Goal: Task Accomplishment & Management: Manage account settings

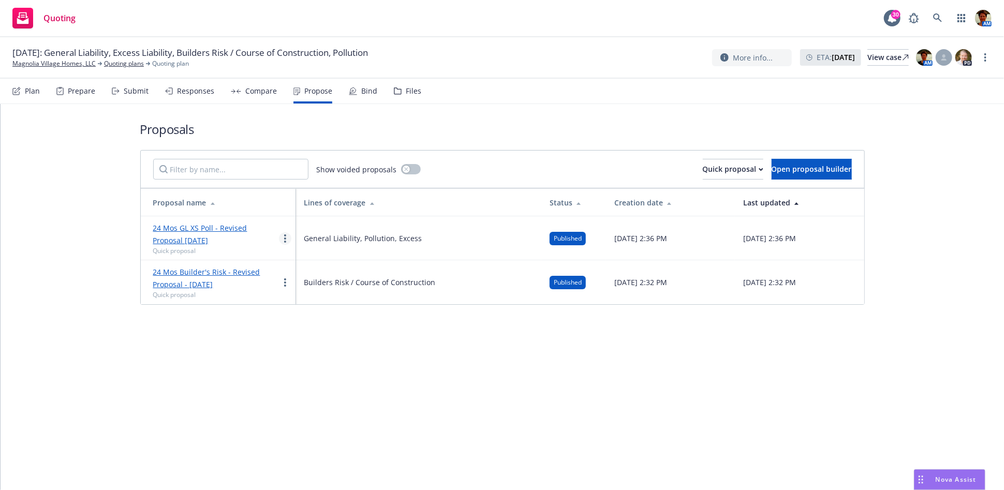
click at [284, 237] on circle "more" at bounding box center [285, 238] width 2 height 2
click at [313, 286] on span "Duplicate" at bounding box center [308, 284] width 58 height 10
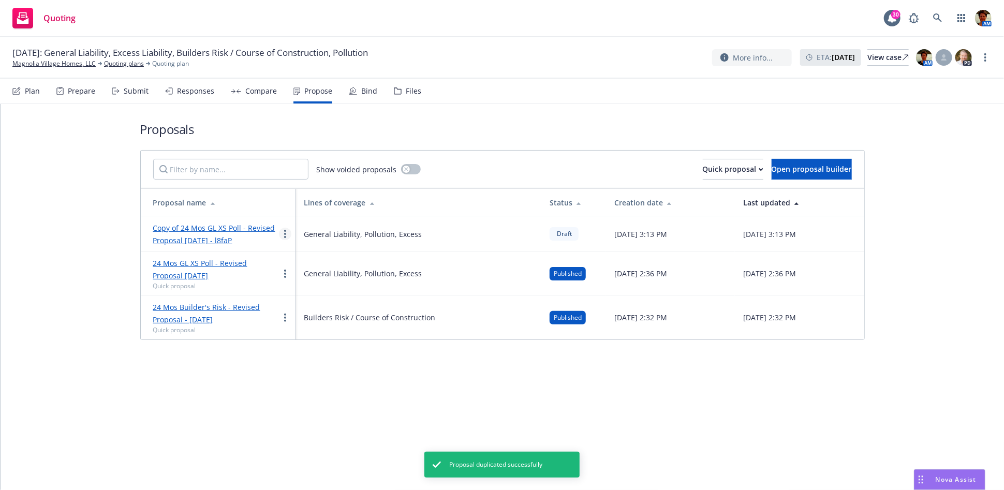
click at [285, 235] on icon "more" at bounding box center [285, 234] width 2 height 8
click at [318, 321] on span "Void" at bounding box center [299, 321] width 40 height 10
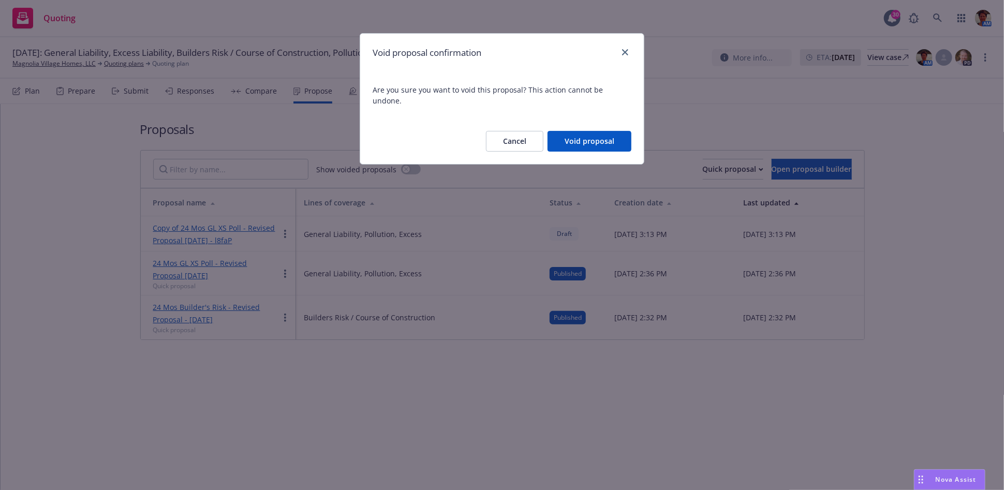
click at [602, 133] on button "Void proposal" at bounding box center [589, 141] width 84 height 21
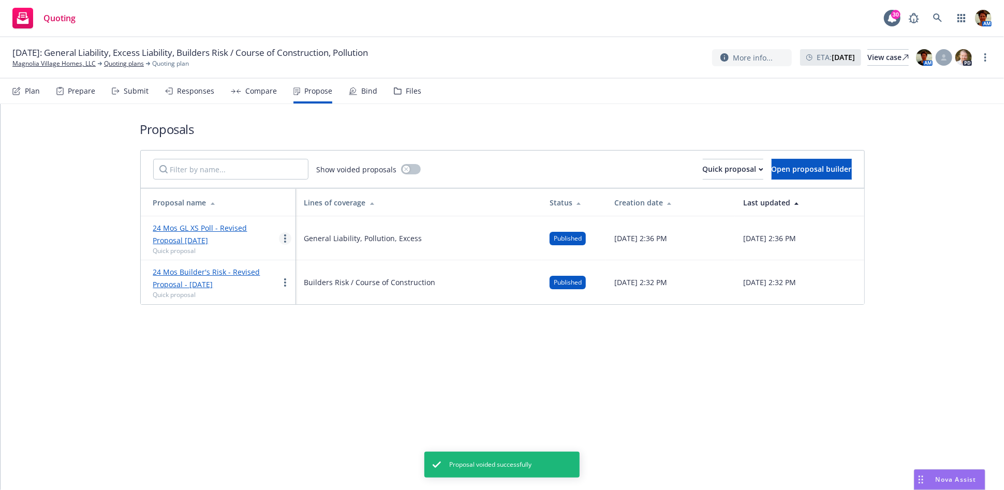
click at [284, 236] on icon "more" at bounding box center [285, 238] width 2 height 8
click at [329, 324] on link "Void" at bounding box center [325, 326] width 92 height 21
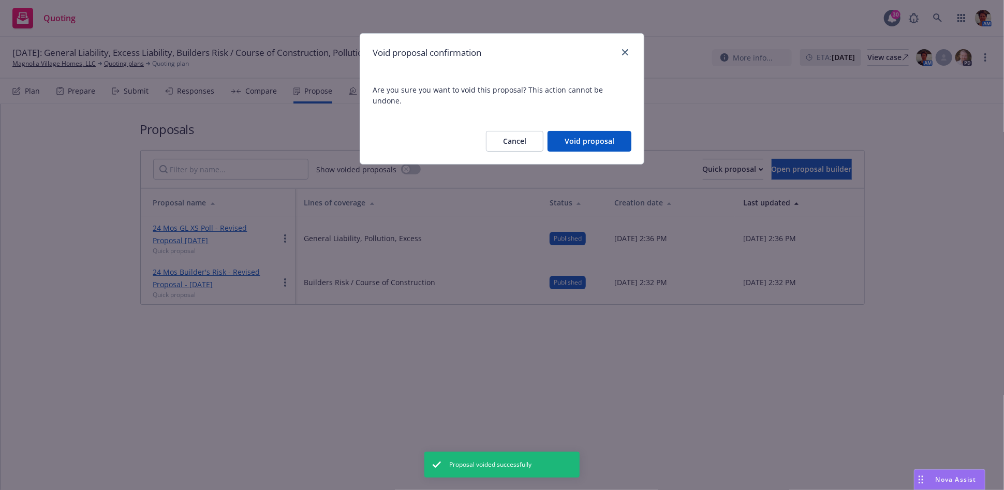
click at [593, 131] on button "Void proposal" at bounding box center [589, 141] width 84 height 21
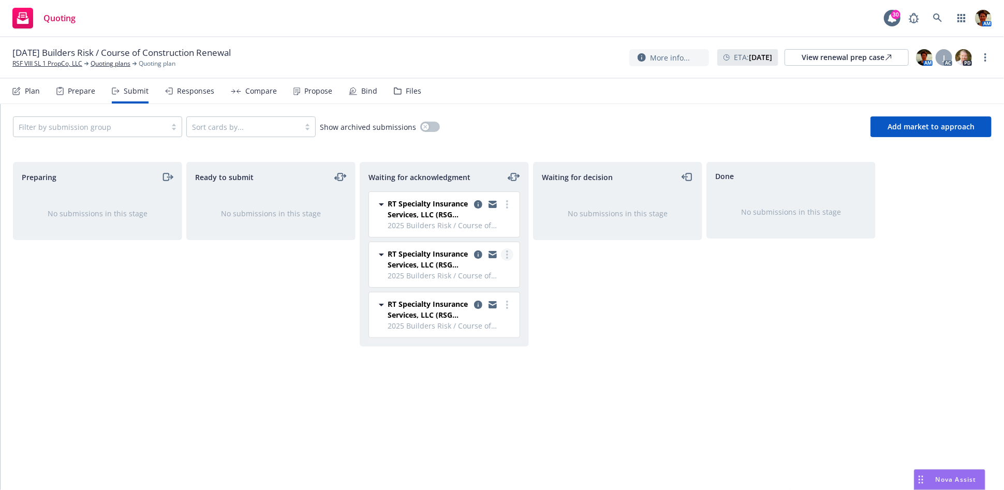
click at [504, 257] on link "more" at bounding box center [507, 254] width 12 height 12
click at [474, 319] on span "Move to done" at bounding box center [445, 317] width 72 height 10
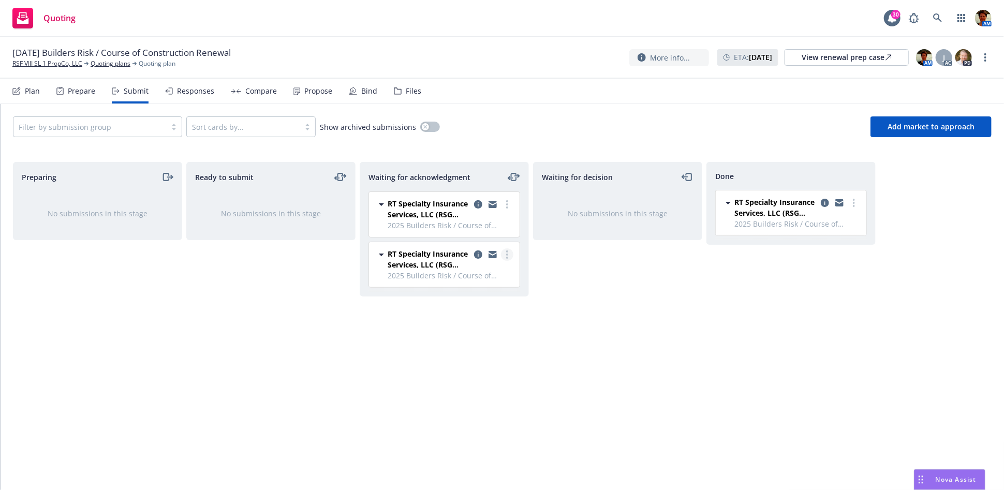
click at [508, 254] on icon "more" at bounding box center [507, 254] width 2 height 8
click at [459, 340] on span "Add accepted decision" at bounding box center [460, 338] width 103 height 10
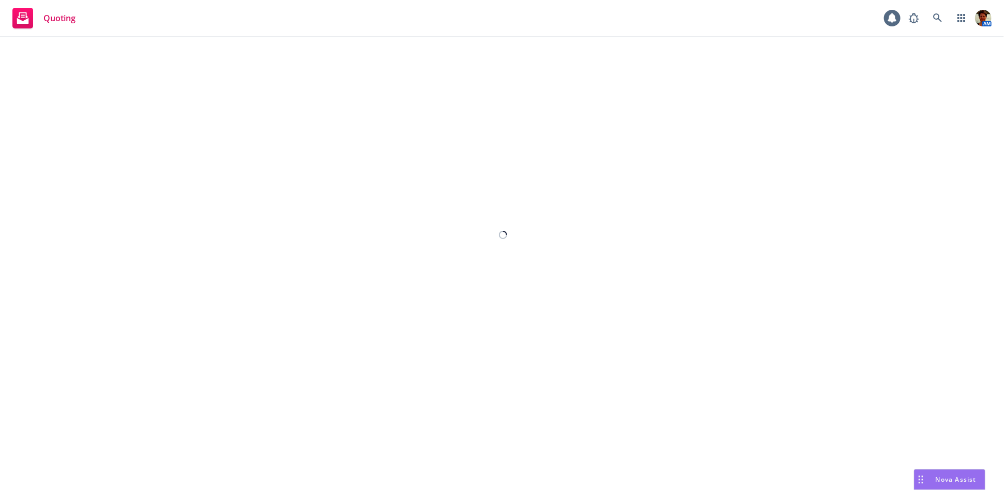
select select "12"
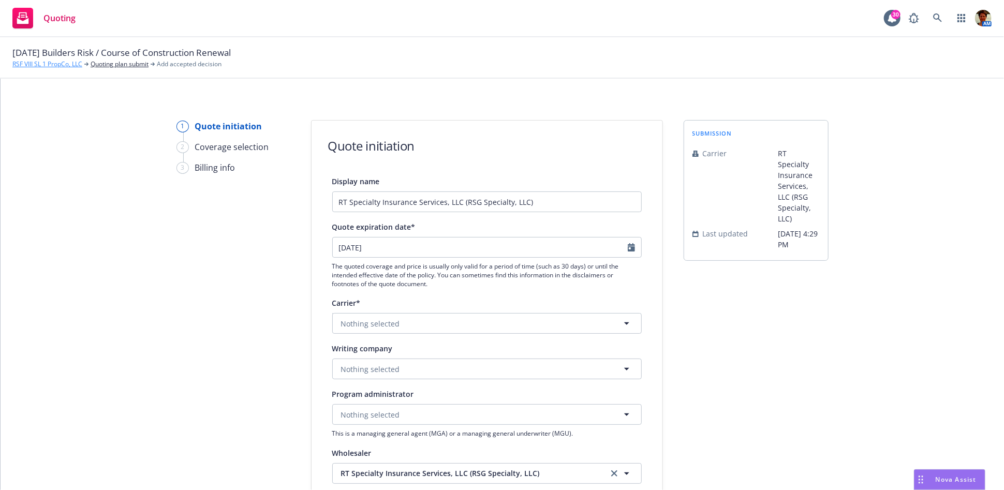
click at [39, 66] on link "RSF VIII SL 1 PropCo, LLC" at bounding box center [47, 63] width 70 height 9
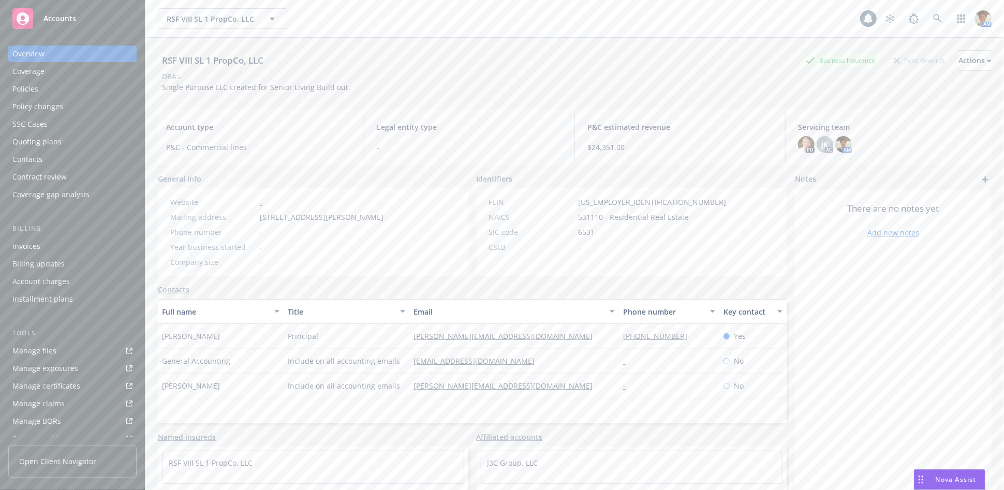
click at [47, 88] on div "Policies" at bounding box center [72, 89] width 120 height 17
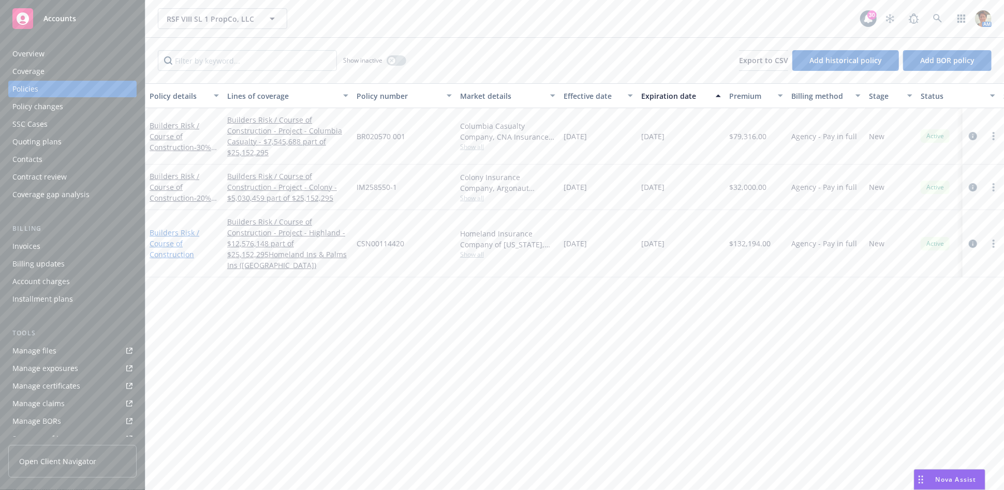
click at [175, 249] on link "Builders Risk / Course of Construction" at bounding box center [175, 244] width 50 height 32
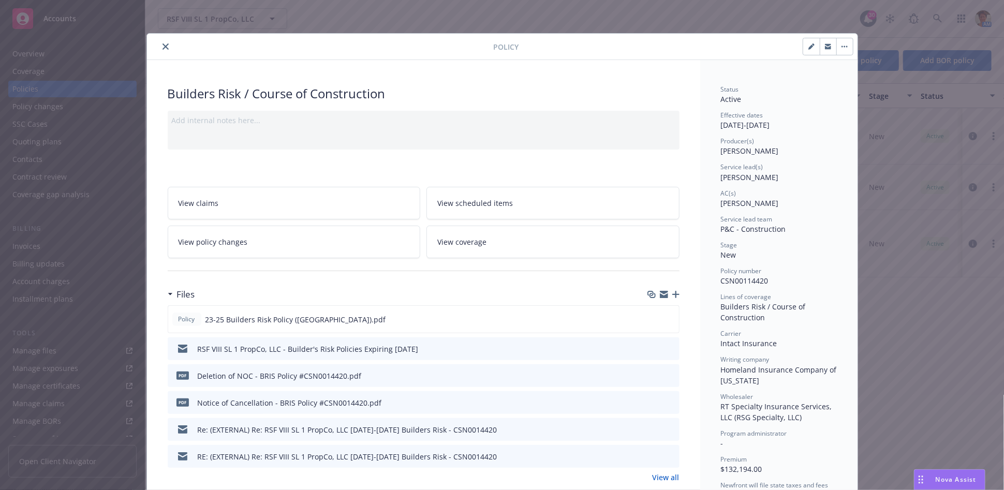
click at [162, 43] on icon "close" at bounding box center [165, 46] width 6 height 6
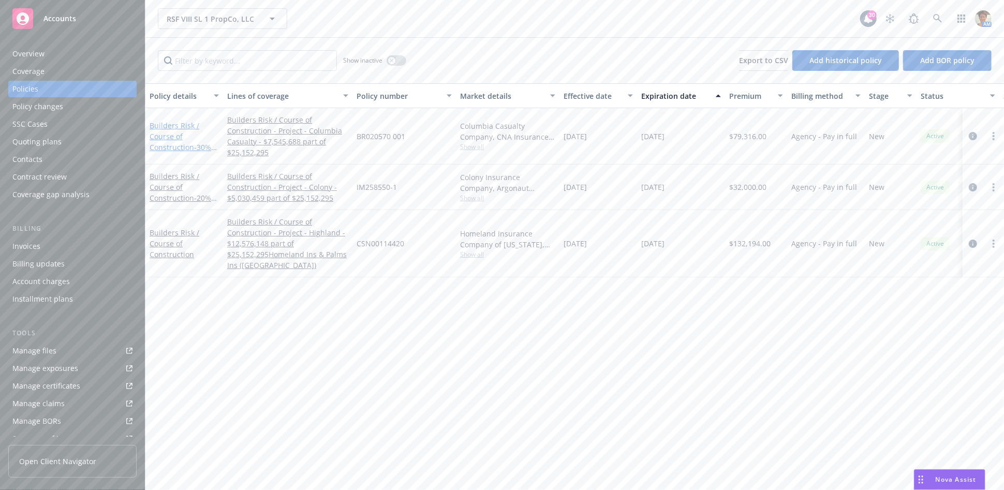
click at [178, 132] on link "Builders Risk / Course of Construction - 30% Share" at bounding box center [181, 142] width 62 height 42
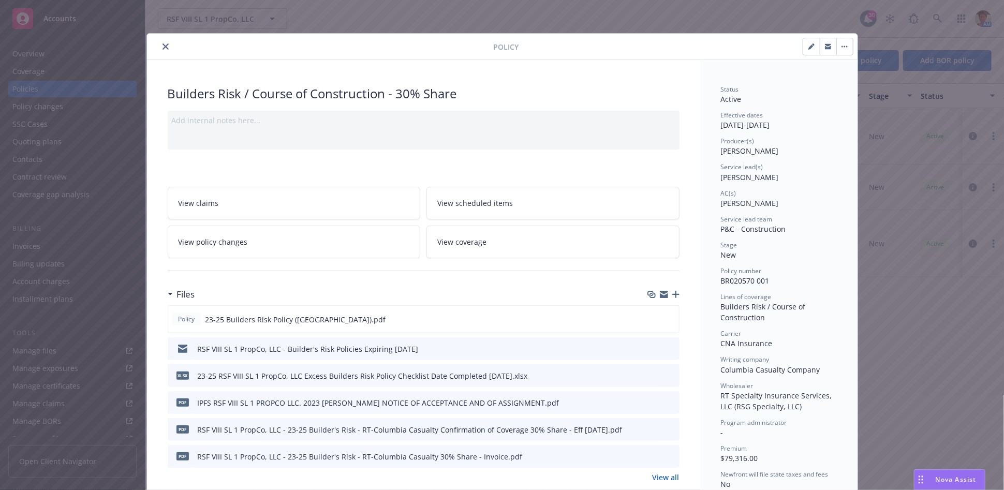
click at [162, 47] on icon "close" at bounding box center [165, 46] width 6 height 6
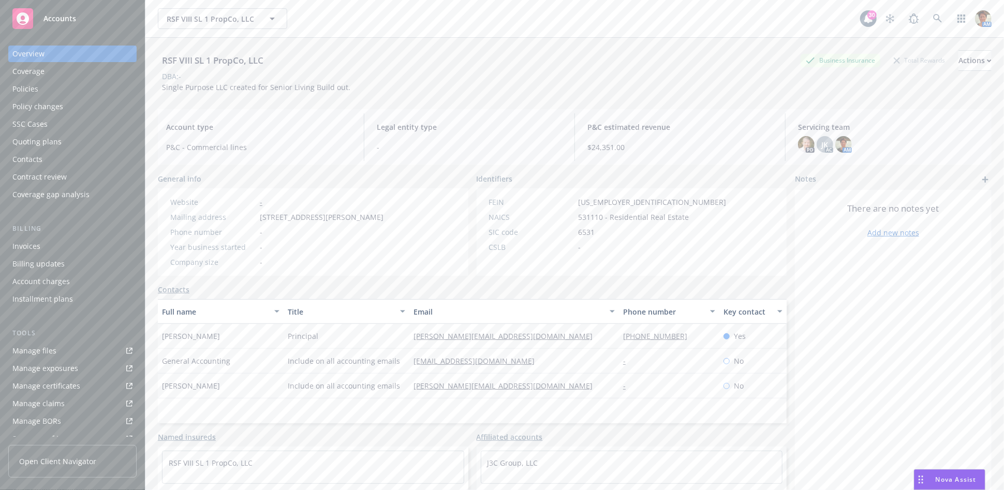
click at [41, 138] on div "Quoting plans" at bounding box center [36, 141] width 49 height 17
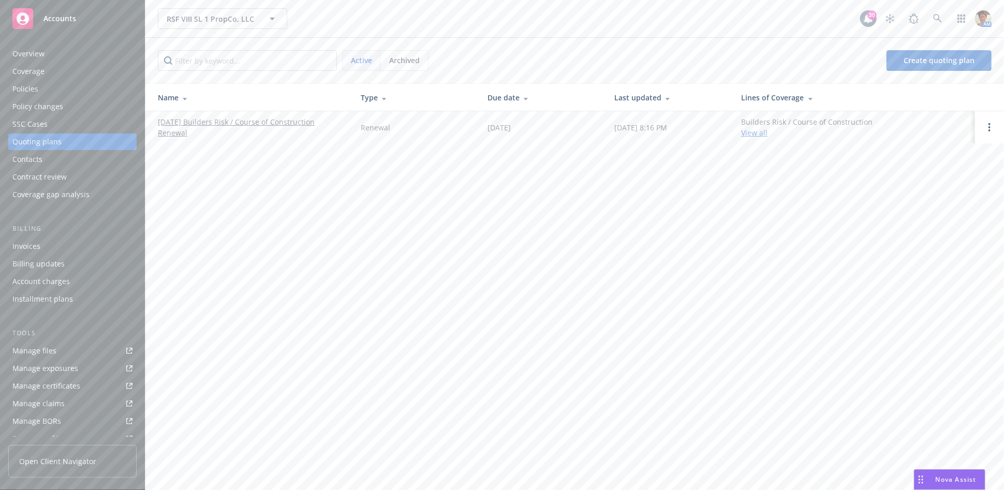
click at [255, 116] on link "08/29/25 Builders Risk / Course of Construction Renewal" at bounding box center [251, 127] width 186 height 22
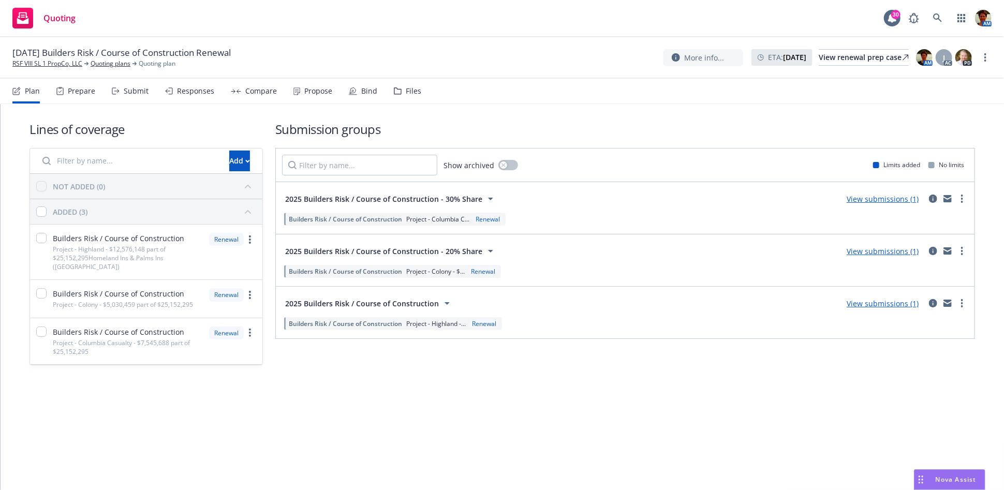
click at [129, 89] on div "Submit" at bounding box center [136, 91] width 25 height 8
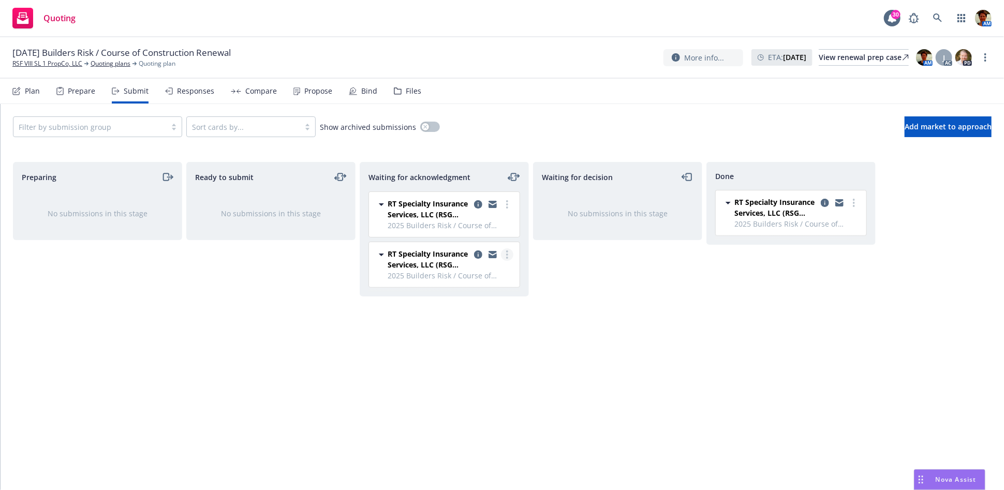
click at [506, 254] on circle "more" at bounding box center [507, 255] width 2 height 2
click at [456, 338] on span "Add accepted decision" at bounding box center [460, 338] width 103 height 10
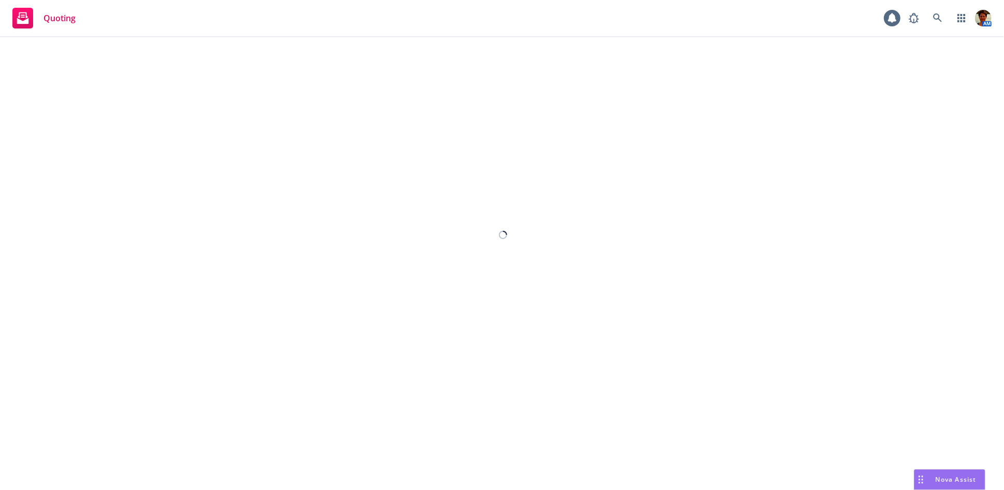
select select "12"
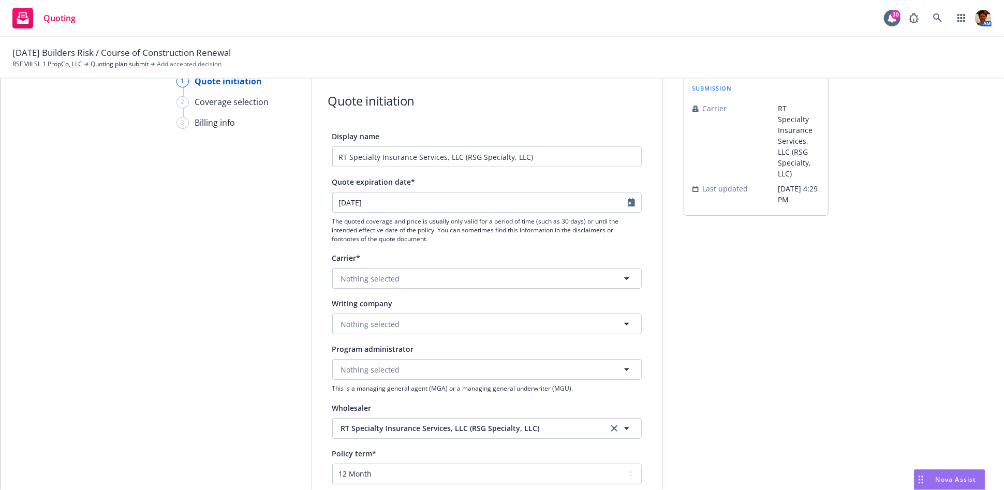
scroll to position [115, 0]
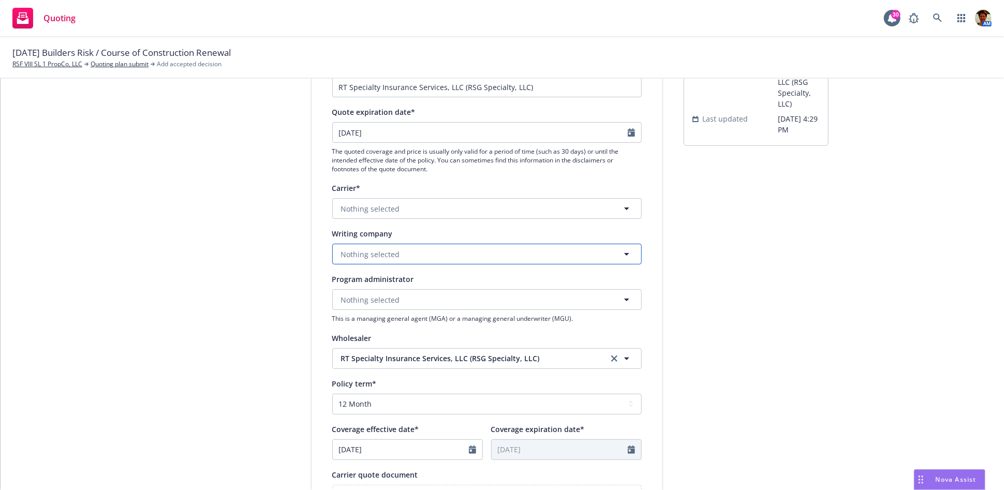
click at [399, 253] on button "Nothing selected" at bounding box center [486, 254] width 309 height 21
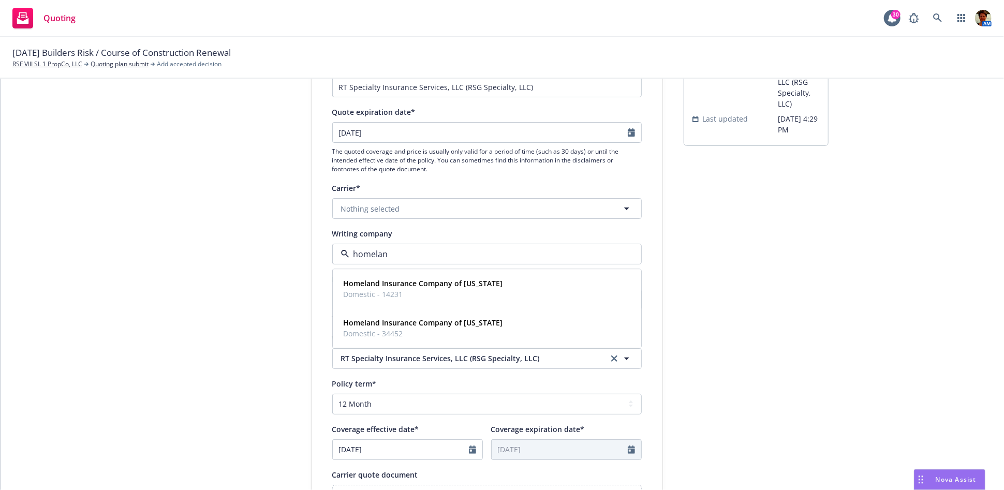
type input "homeland"
click at [379, 321] on strong "Homeland Insurance Company of New York" at bounding box center [423, 323] width 159 height 10
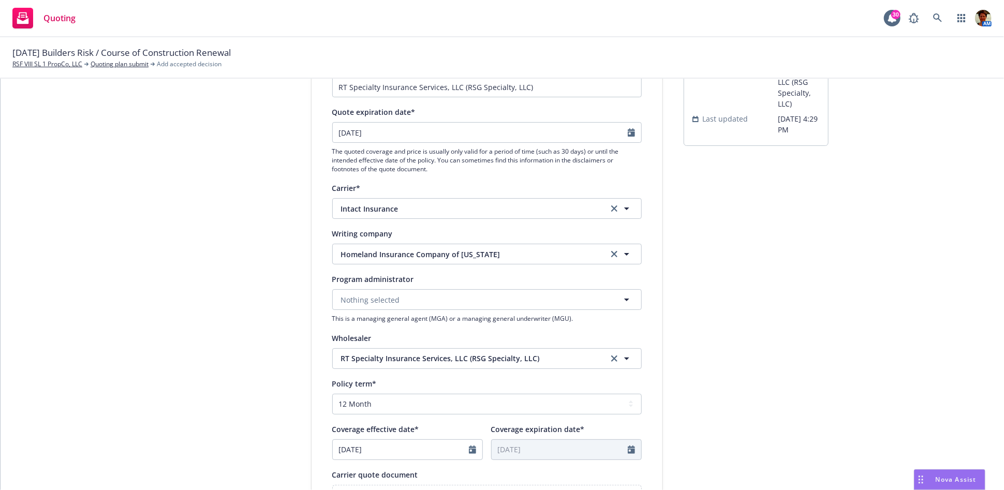
scroll to position [172, 0]
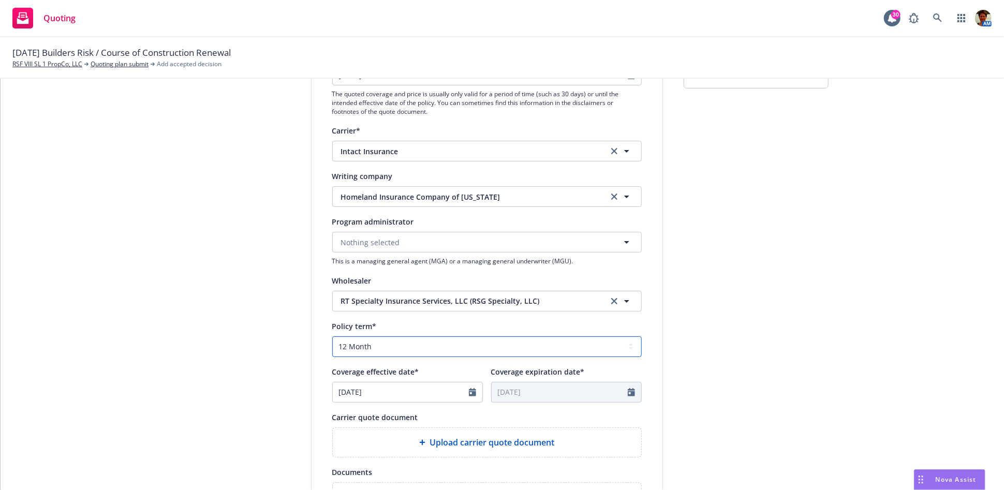
click at [403, 345] on select "Select policy term 12 Month 6 Month 4 Month 3 Month 2 Month 1 Month 36 Month (3…" at bounding box center [486, 346] width 309 height 21
select select "other"
click at [332, 336] on select "Select policy term 12 Month 6 Month 4 Month 3 Month 2 Month 1 Month 36 Month (3…" at bounding box center [486, 346] width 309 height 21
select select "8"
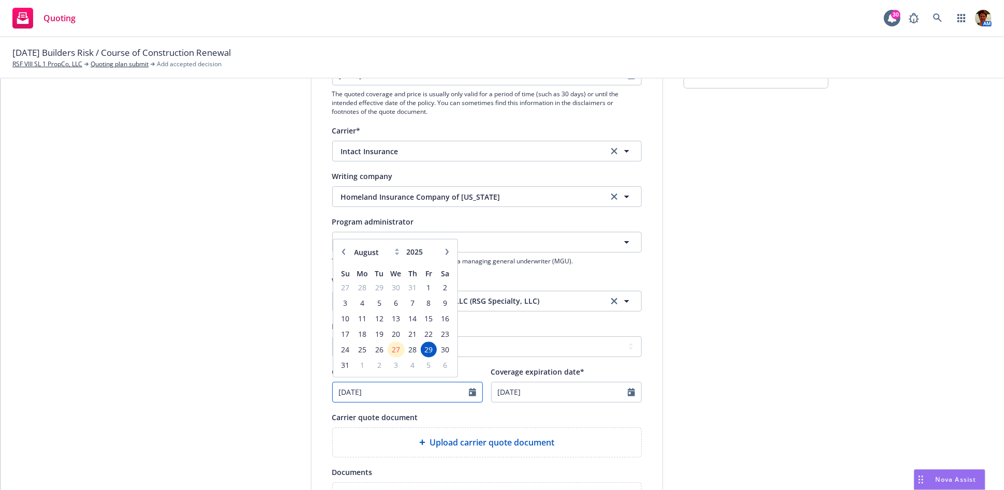
click at [376, 390] on input "08/29/2025" at bounding box center [401, 392] width 136 height 20
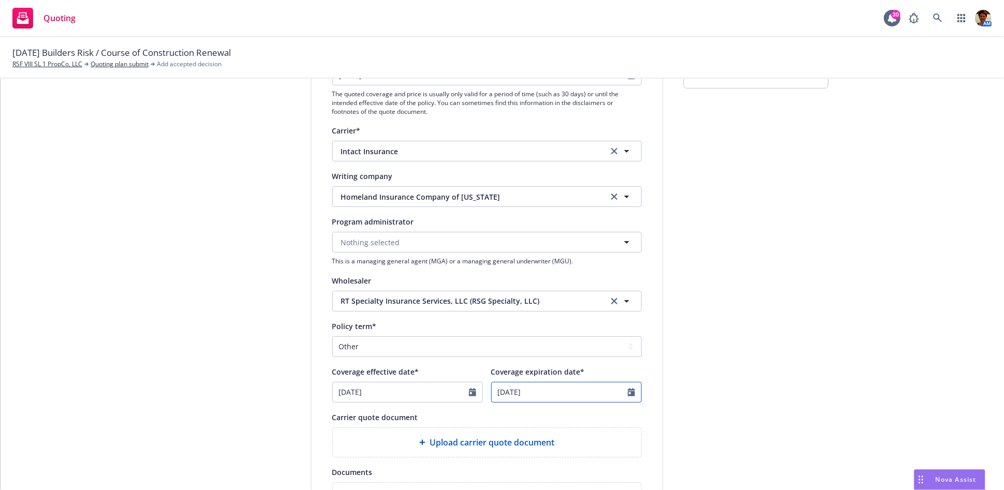
select select "8"
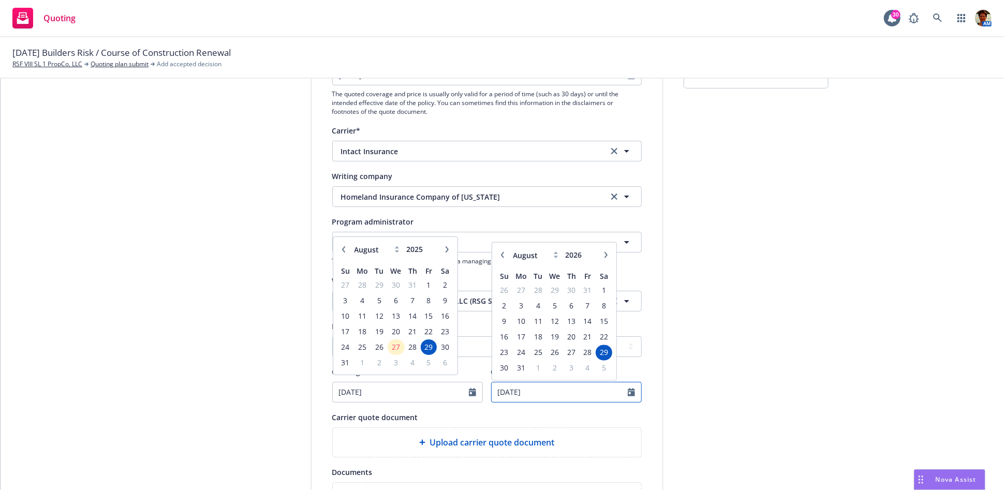
drag, startPoint x: 545, startPoint y: 389, endPoint x: 471, endPoint y: 386, distance: 74.5
click at [474, 389] on div "Coverage effective date* 08/29/2025 January February March April May June July …" at bounding box center [486, 383] width 309 height 37
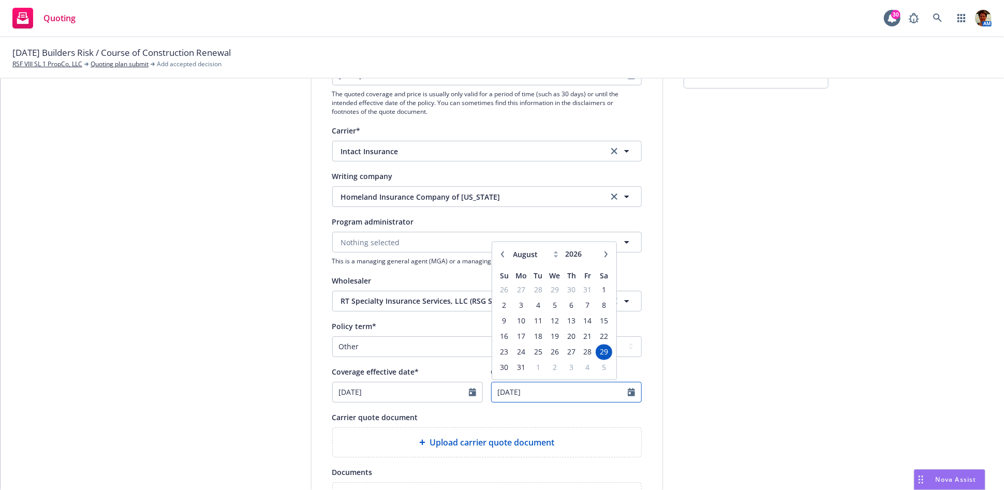
type input "10/31/2025"
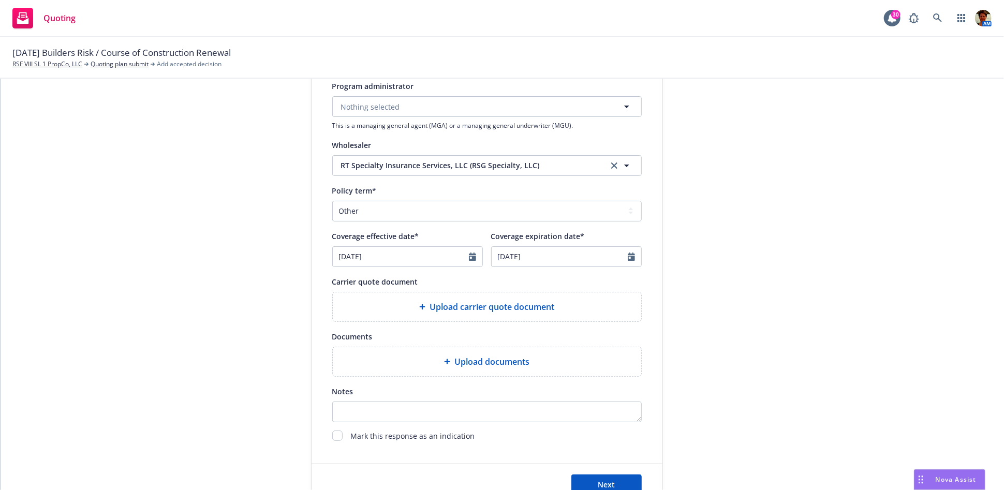
scroll to position [345, 0]
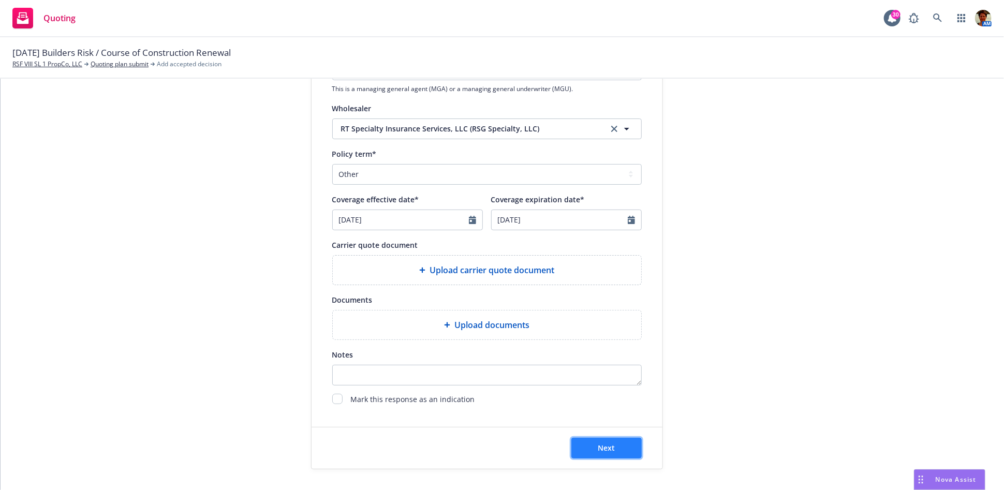
click at [610, 443] on button "Next" at bounding box center [606, 448] width 70 height 21
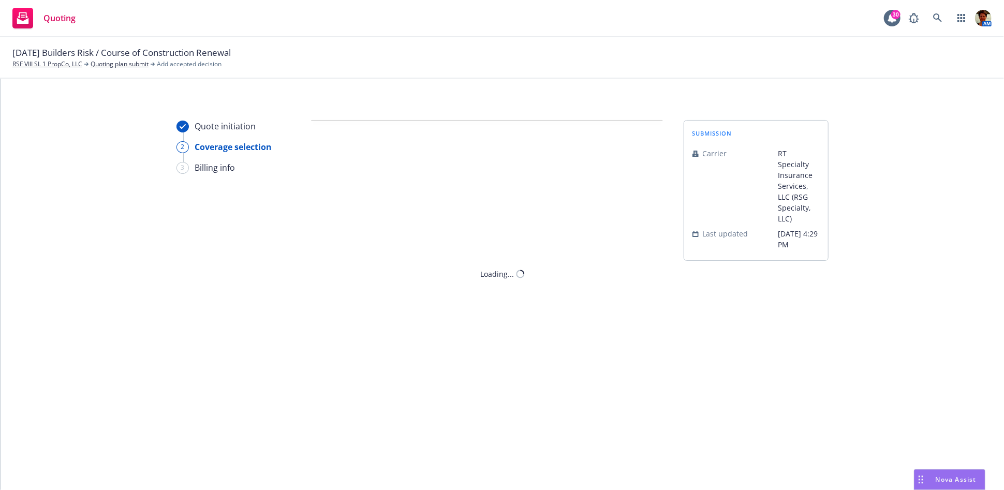
scroll to position [0, 0]
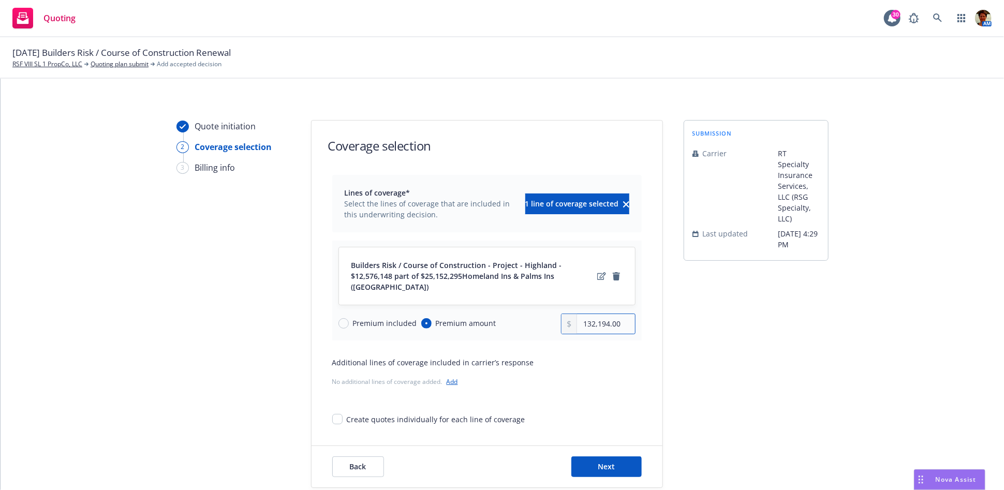
drag, startPoint x: 618, startPoint y: 315, endPoint x: 565, endPoint y: 315, distance: 52.8
click at [565, 315] on div "132,194.00" at bounding box center [598, 324] width 75 height 21
type input "10,760.00"
click at [598, 461] on span "Next" at bounding box center [606, 466] width 17 height 10
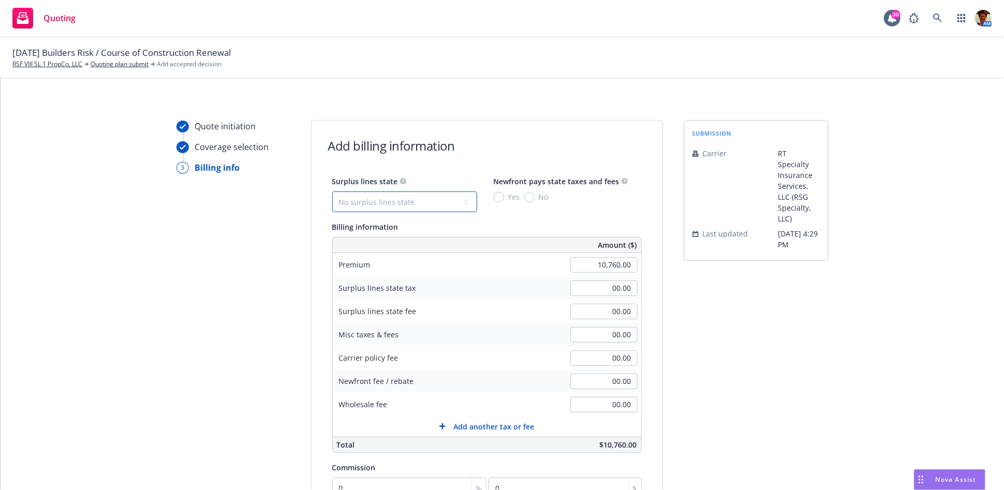
click at [427, 200] on select "No surplus lines state Alaska Alabama Arkansas Arizona California Colorado Conn…" at bounding box center [404, 201] width 145 height 21
select select "CA"
click at [332, 191] on select "No surplus lines state Alaska Alabama Arkansas Arizona California Colorado Conn…" at bounding box center [404, 201] width 145 height 21
type input "322.80"
type input "19.37"
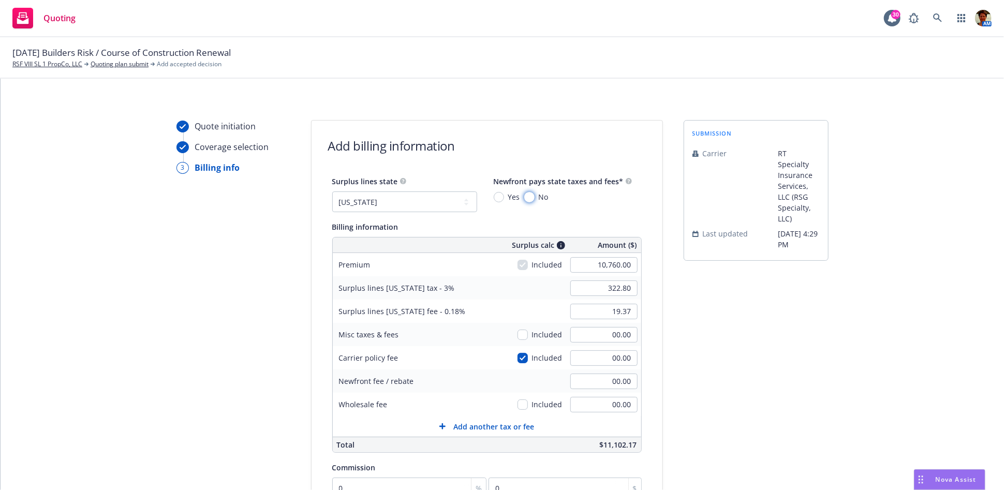
click at [524, 198] on input "No" at bounding box center [529, 197] width 10 height 10
radio input "true"
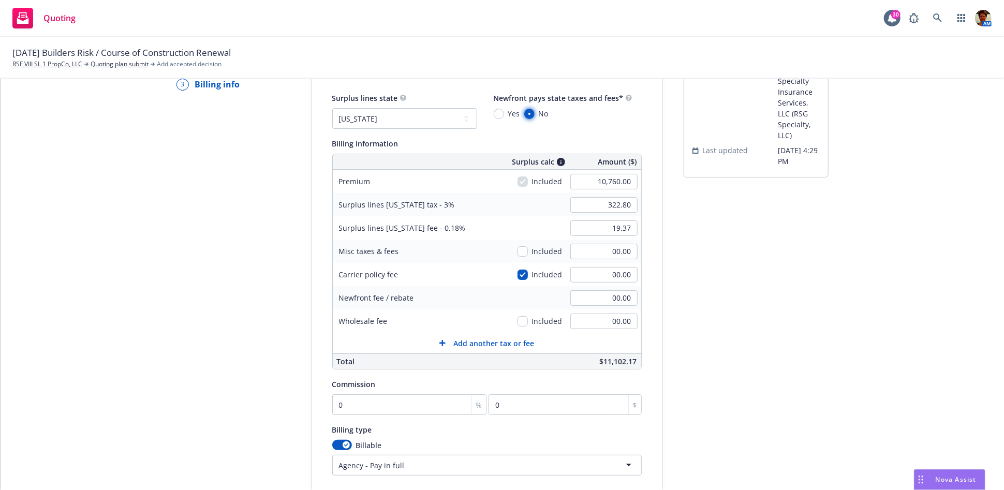
scroll to position [172, 0]
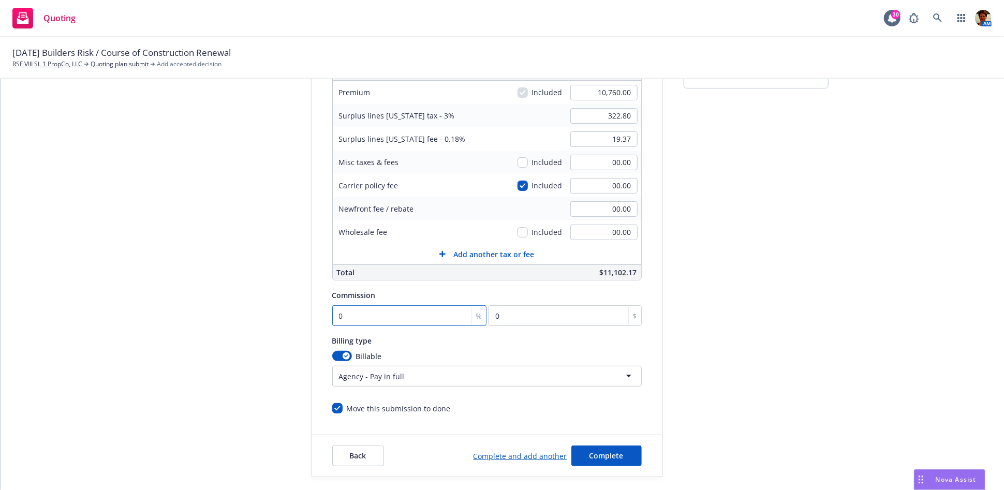
click at [386, 315] on input "0" at bounding box center [409, 315] width 155 height 21
type input "1"
type input "107.6"
type input "10"
type input "1076"
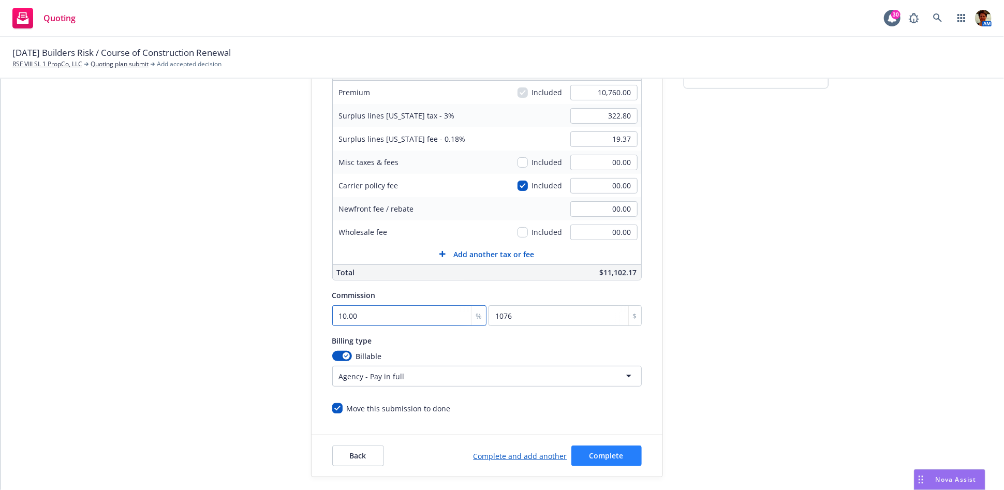
type input "10.00"
click at [608, 452] on span "Complete" at bounding box center [606, 456] width 34 height 10
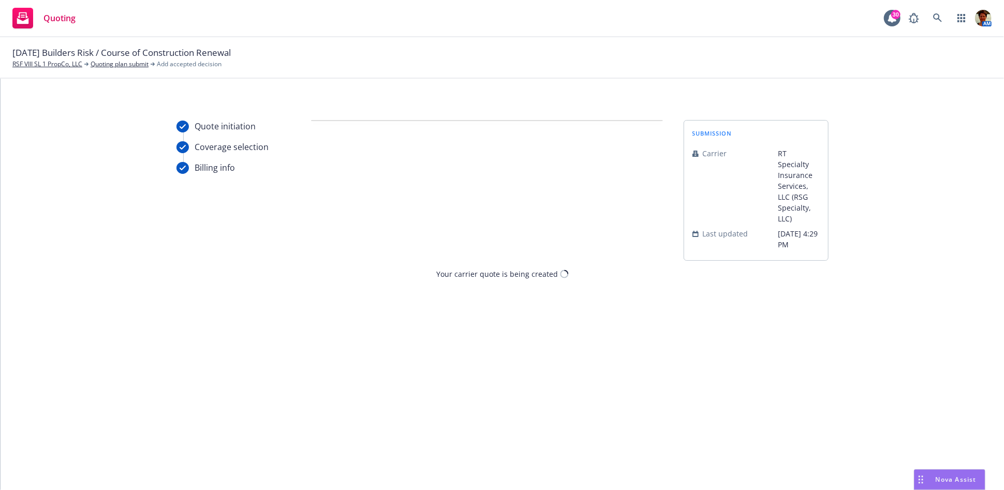
scroll to position [0, 0]
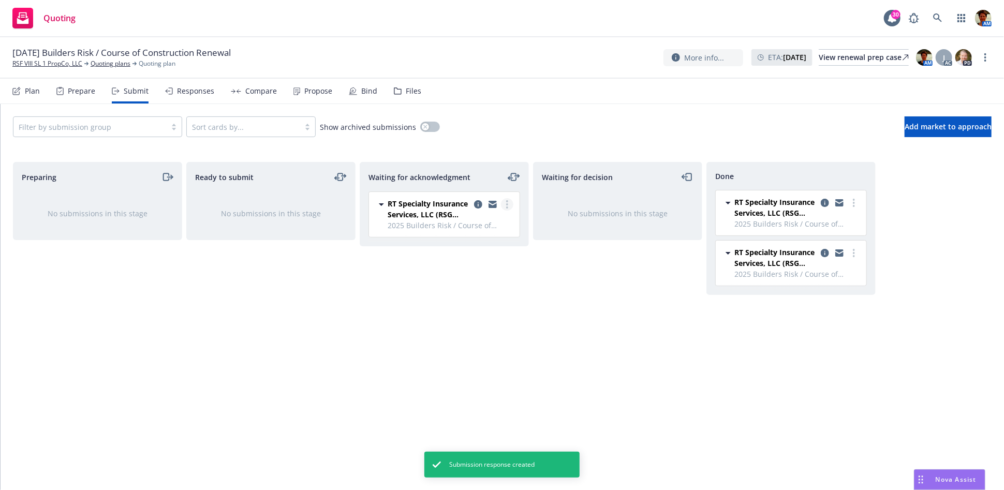
click at [509, 206] on link "more" at bounding box center [507, 204] width 12 height 12
click at [474, 286] on span "Add accepted decision" at bounding box center [460, 287] width 103 height 10
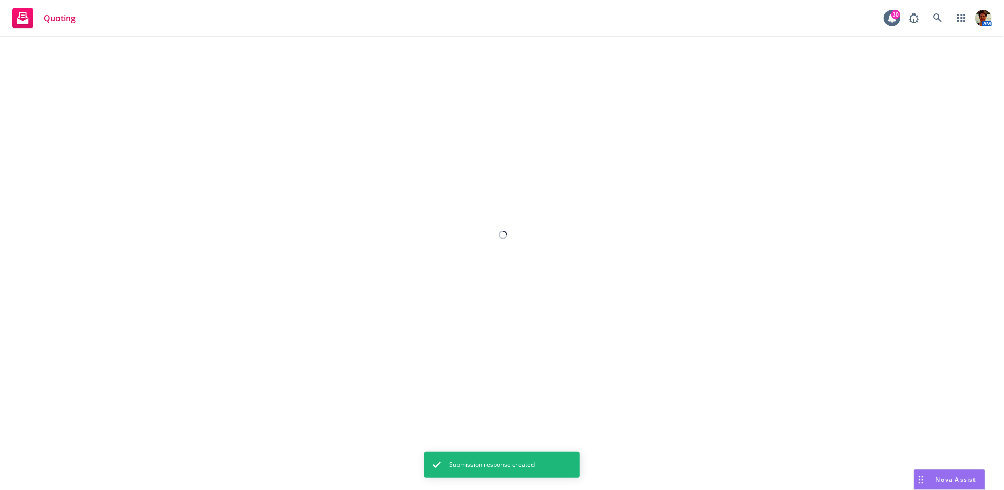
select select "12"
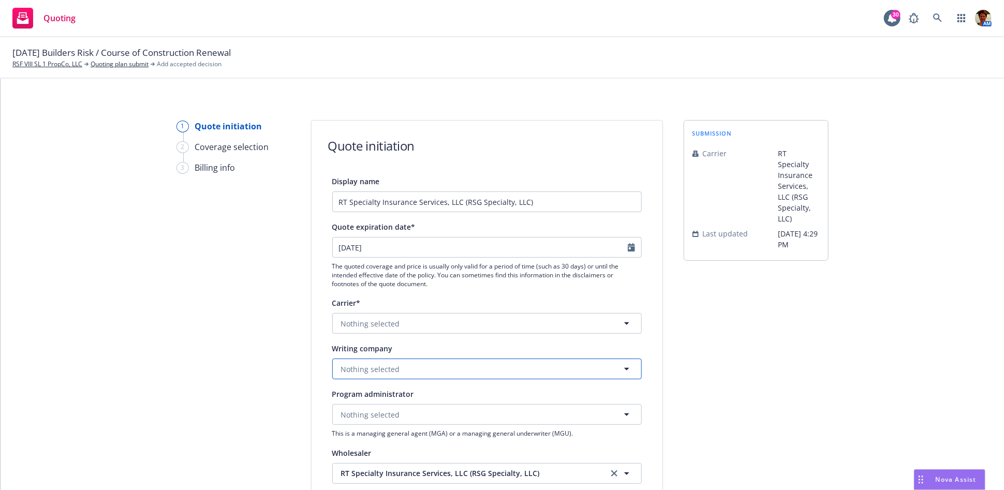
click at [400, 370] on button "Nothing selected" at bounding box center [486, 369] width 309 height 21
type input "columbia casu"
click at [405, 324] on strong "Columbia Casualty Company" at bounding box center [395, 329] width 102 height 10
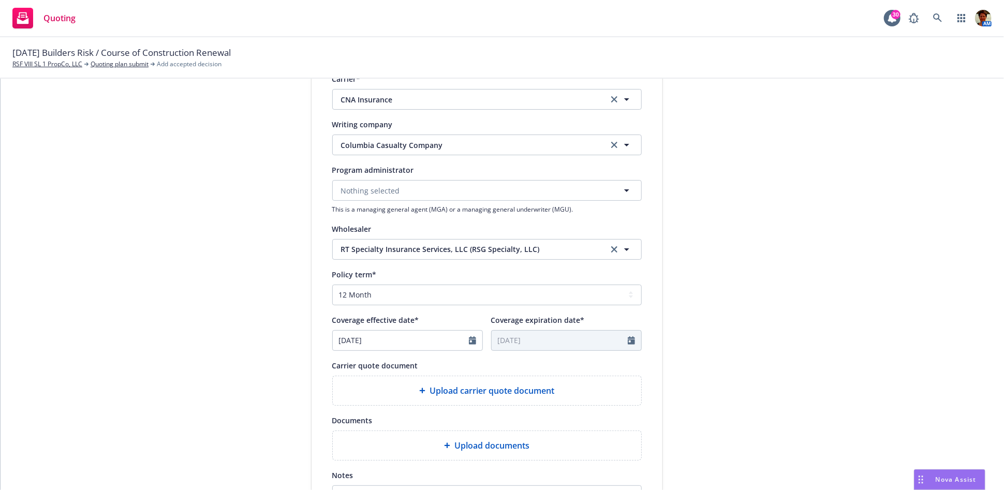
scroll to position [287, 0]
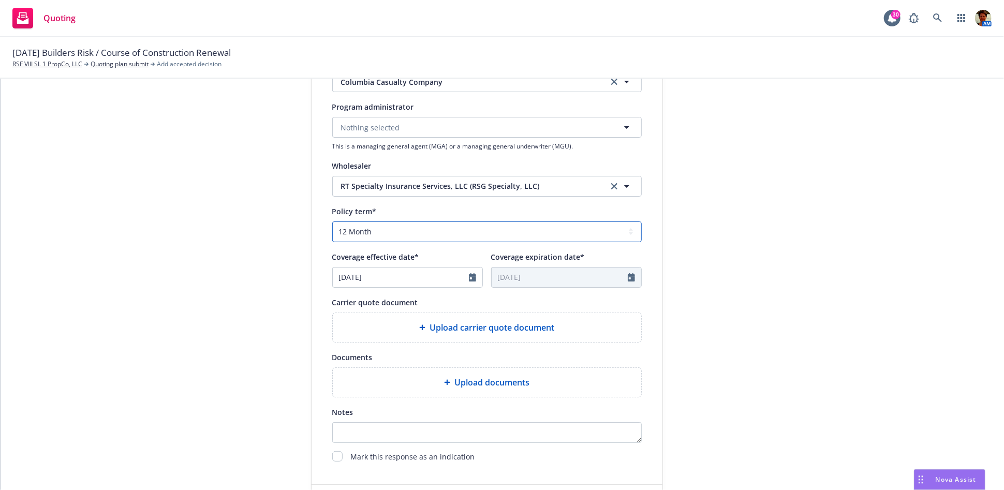
click at [376, 227] on select "Select policy term 12 Month 6 Month 4 Month 3 Month 2 Month 1 Month 36 Month (3…" at bounding box center [486, 231] width 309 height 21
select select "other"
click at [332, 221] on select "Select policy term 12 Month 6 Month 4 Month 3 Month 2 Month 1 Month 36 Month (3…" at bounding box center [486, 231] width 309 height 21
select select "8"
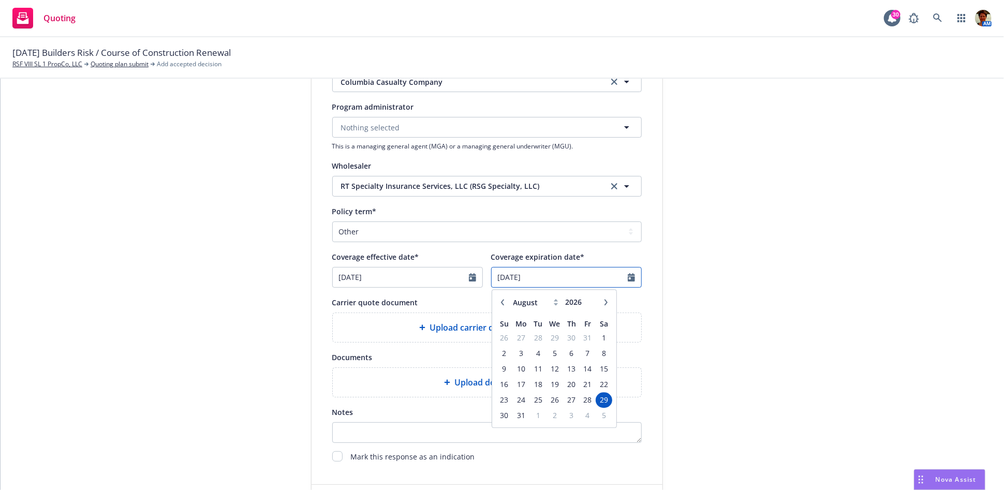
drag, startPoint x: 564, startPoint y: 272, endPoint x: 358, endPoint y: 276, distance: 206.0
click at [358, 276] on div "Coverage effective date* 08/29/2025 Coverage expiration date* 08/29/2026 Januar…" at bounding box center [486, 268] width 309 height 37
type input "10/31/2025"
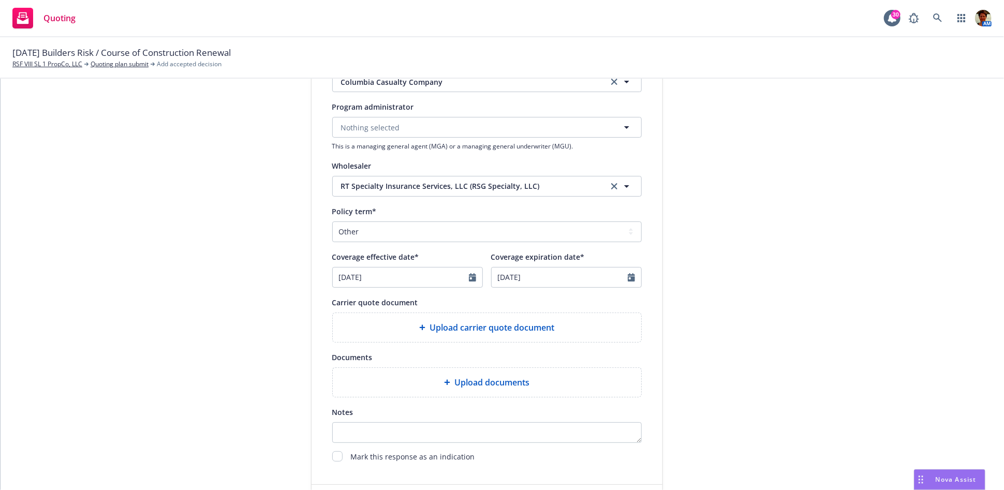
click at [591, 467] on form "Quote initiation Display name RT Specialty Insurance Services, LLC (RSG Special…" at bounding box center [486, 179] width 351 height 693
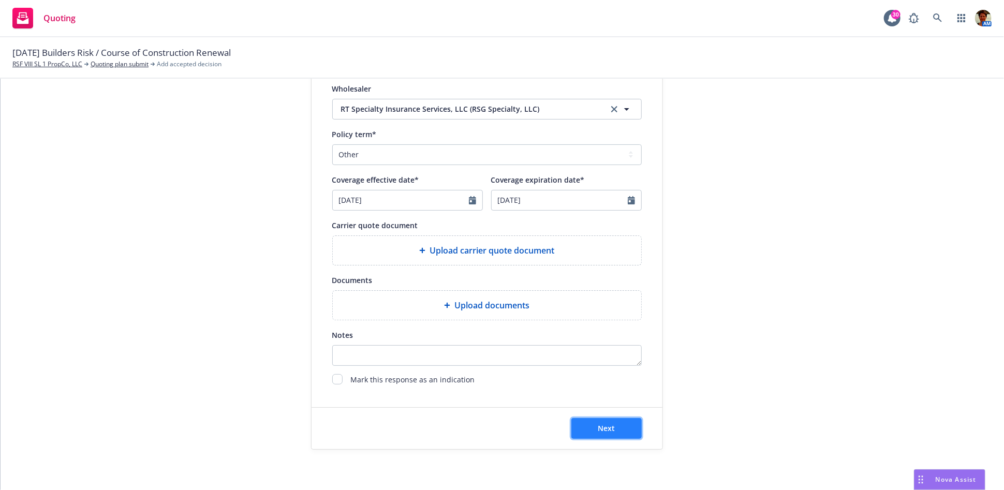
click at [598, 428] on span "Next" at bounding box center [606, 428] width 17 height 10
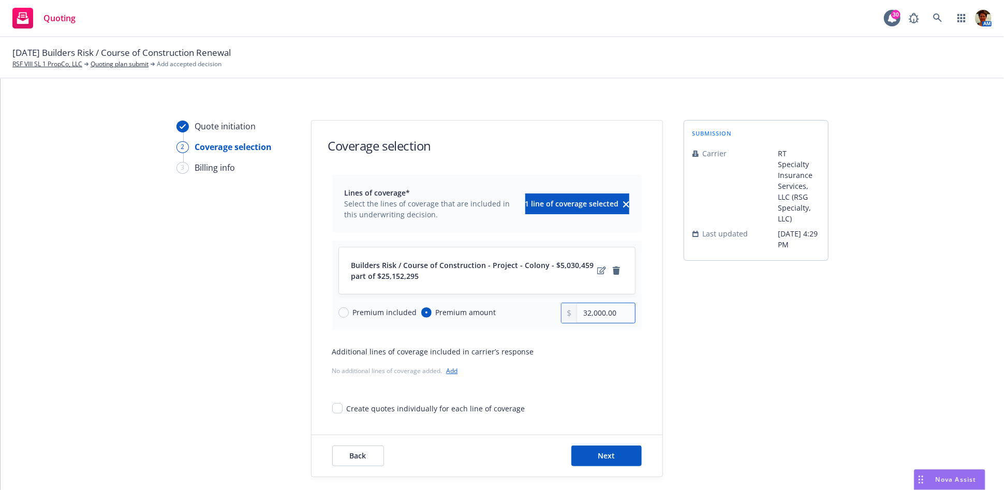
drag, startPoint x: 604, startPoint y: 319, endPoint x: 533, endPoint y: 321, distance: 71.4
click at [534, 321] on div "Premium included Premium amount 32,000.00" at bounding box center [486, 313] width 297 height 21
type input "6,372.00"
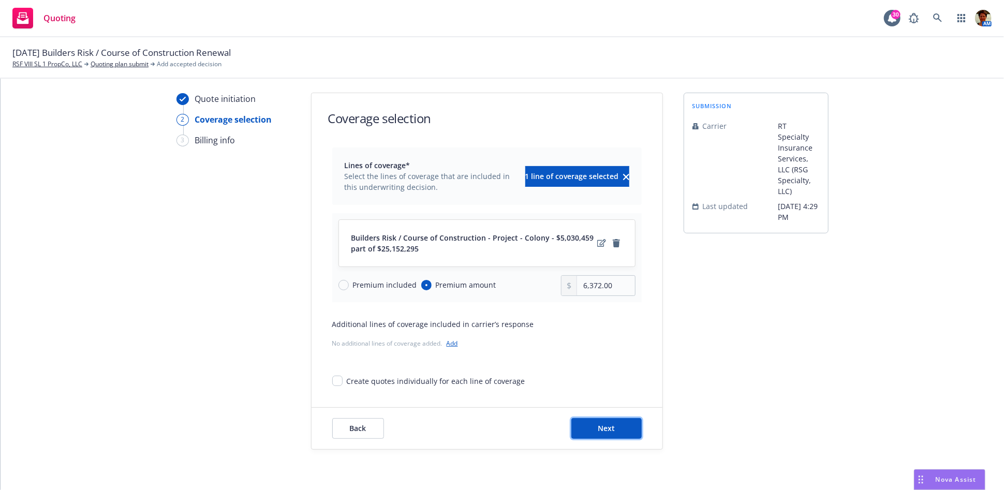
drag, startPoint x: 596, startPoint y: 421, endPoint x: 603, endPoint y: 354, distance: 67.1
click at [603, 354] on form "Coverage selection Lines of coverage* Select the lines of coverage that are inc…" at bounding box center [486, 271] width 351 height 356
click at [613, 243] on icon "remove" at bounding box center [616, 243] width 7 height 8
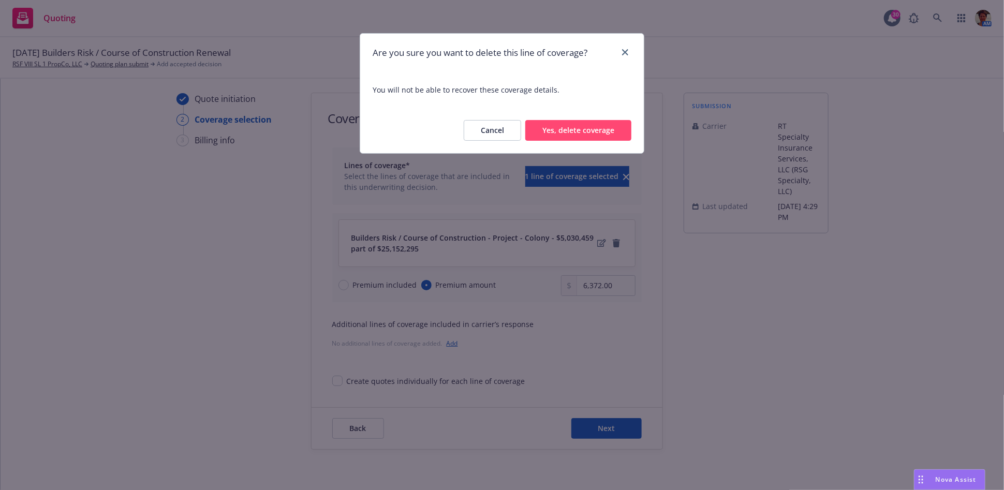
click at [576, 127] on button "Yes, delete coverage" at bounding box center [578, 130] width 106 height 21
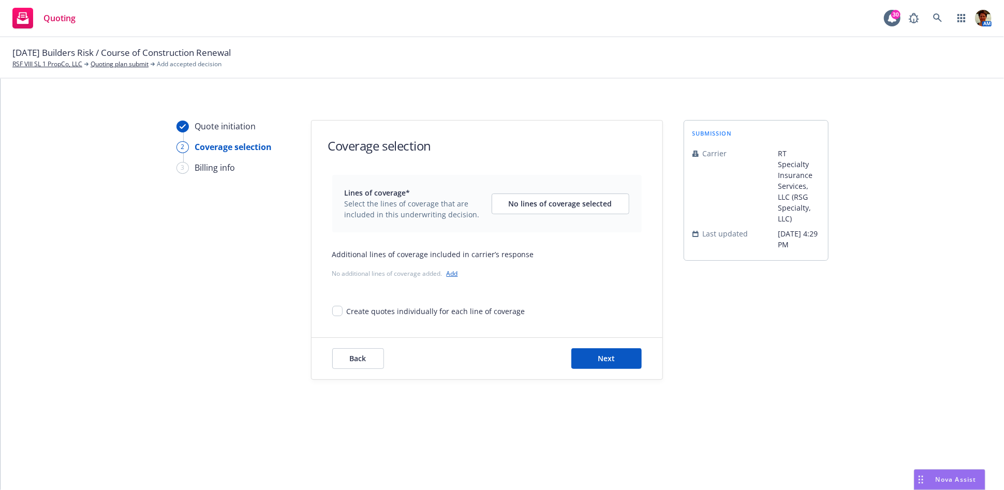
scroll to position [0, 0]
click at [362, 356] on span "Back" at bounding box center [358, 358] width 17 height 10
select select "other"
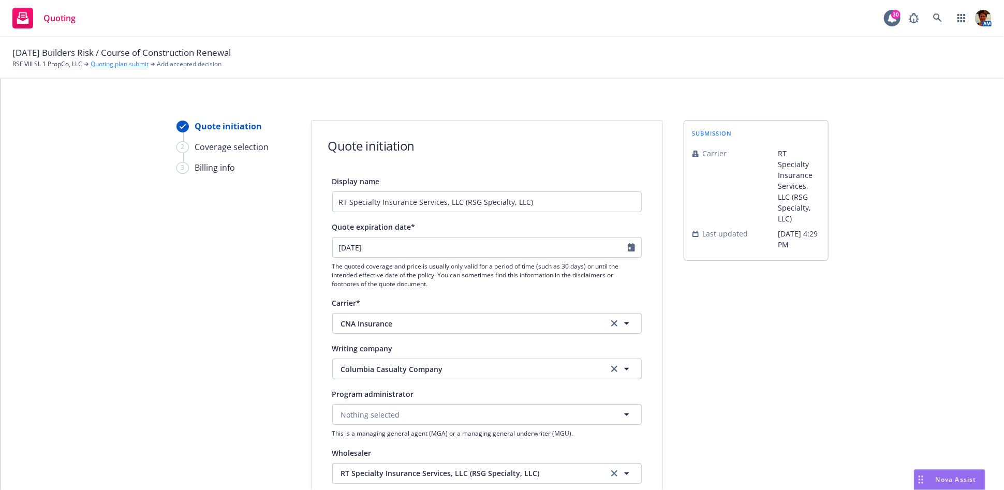
click at [111, 64] on link "Quoting plan submit" at bounding box center [120, 63] width 58 height 9
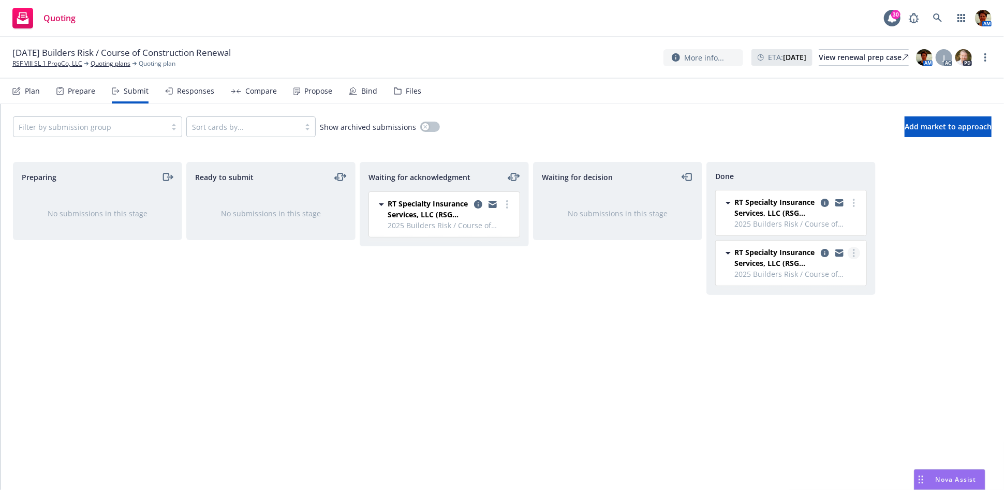
click at [852, 253] on link "more" at bounding box center [853, 253] width 12 height 12
click at [806, 271] on span "Move back one step" at bounding box center [803, 274] width 94 height 10
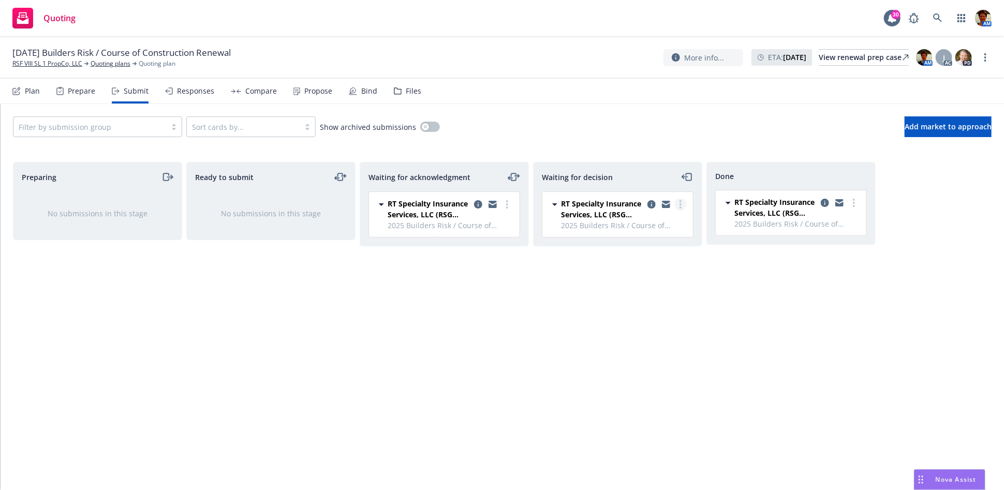
click at [677, 204] on link "more" at bounding box center [680, 204] width 12 height 12
click at [627, 266] on span "Add accepted decision" at bounding box center [634, 267] width 103 height 10
select select "12"
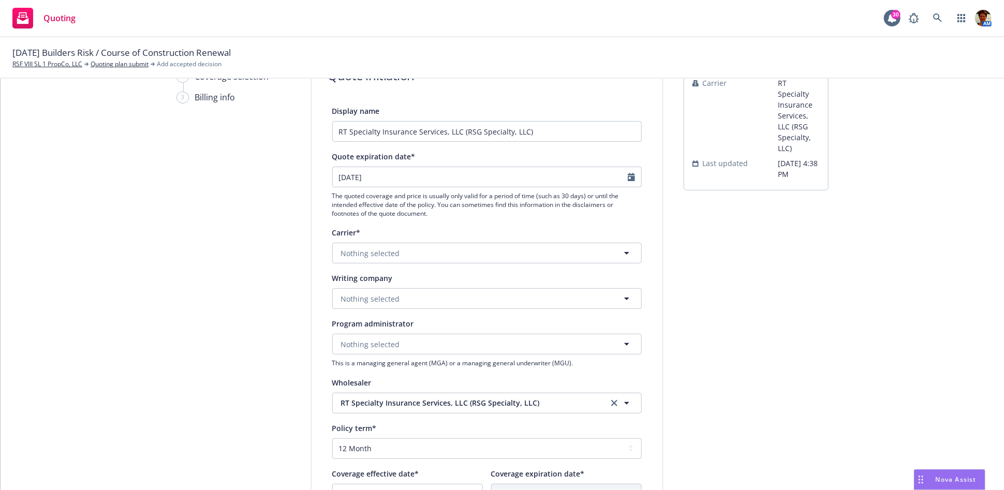
scroll to position [57, 0]
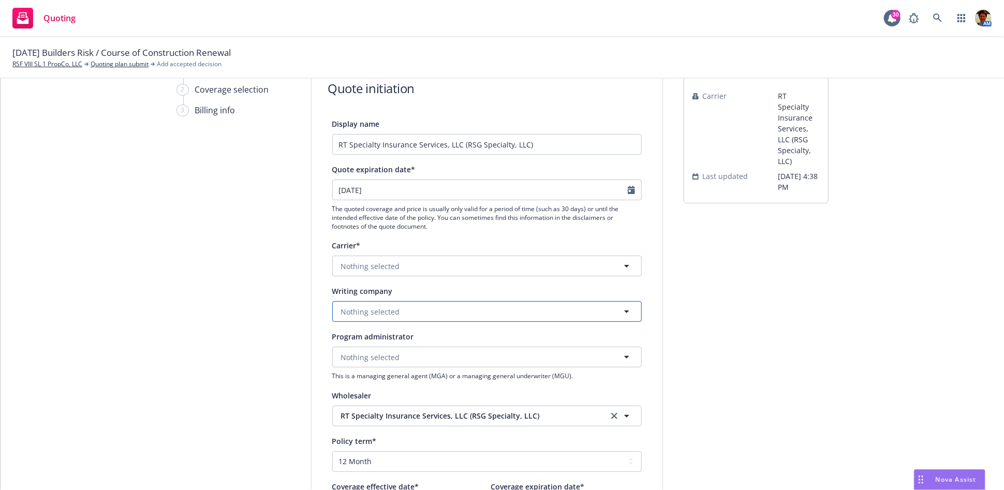
click at [412, 313] on button "Nothing selected" at bounding box center [486, 311] width 309 height 21
type input "columbia casualty"
click at [843, 272] on div "1 Quote initiation 2 Coverage selection 3 Billing info Quote initiation Display…" at bounding box center [502, 410] width 978 height 694
click at [114, 65] on link "Quoting plan submit" at bounding box center [120, 63] width 58 height 9
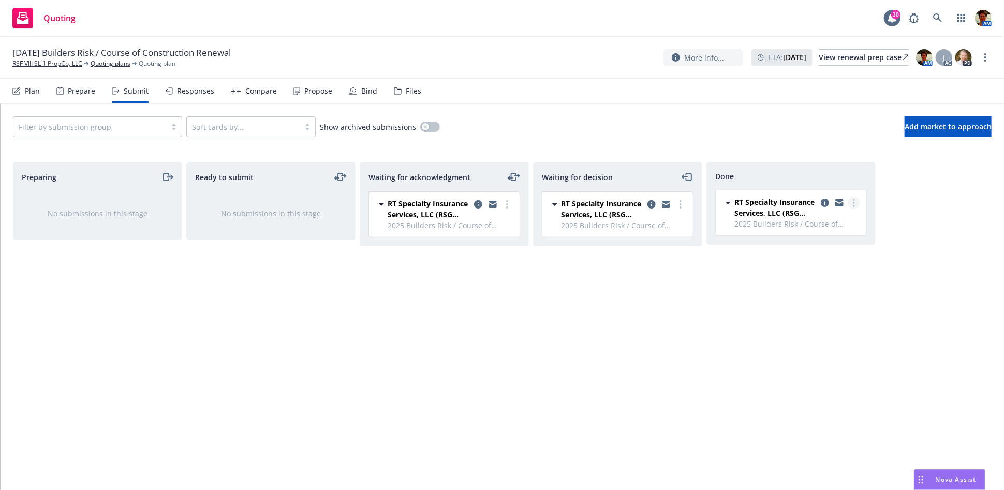
click at [853, 202] on circle "more" at bounding box center [854, 203] width 2 height 2
click at [813, 225] on span "Move back one step" at bounding box center [803, 224] width 94 height 10
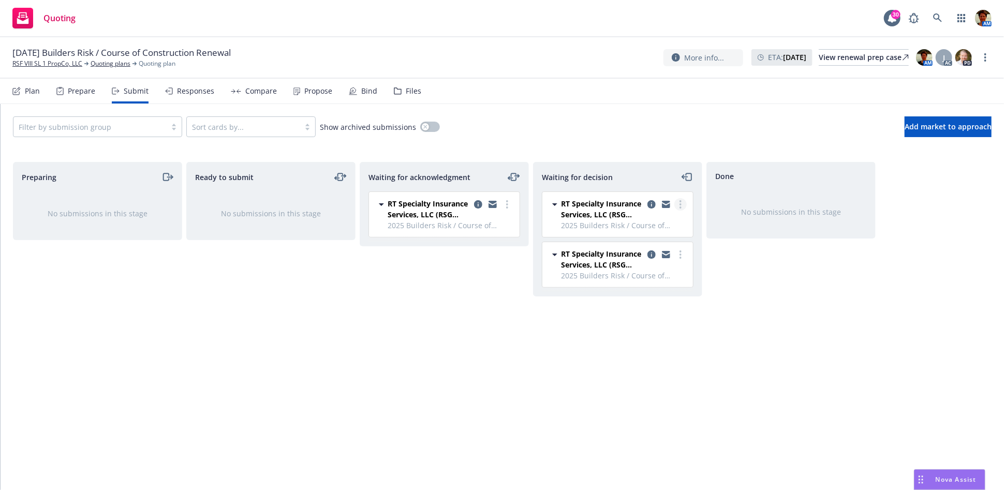
click at [679, 203] on icon "more" at bounding box center [680, 204] width 2 height 8
click at [659, 226] on span "Move back one step" at bounding box center [630, 225] width 94 height 10
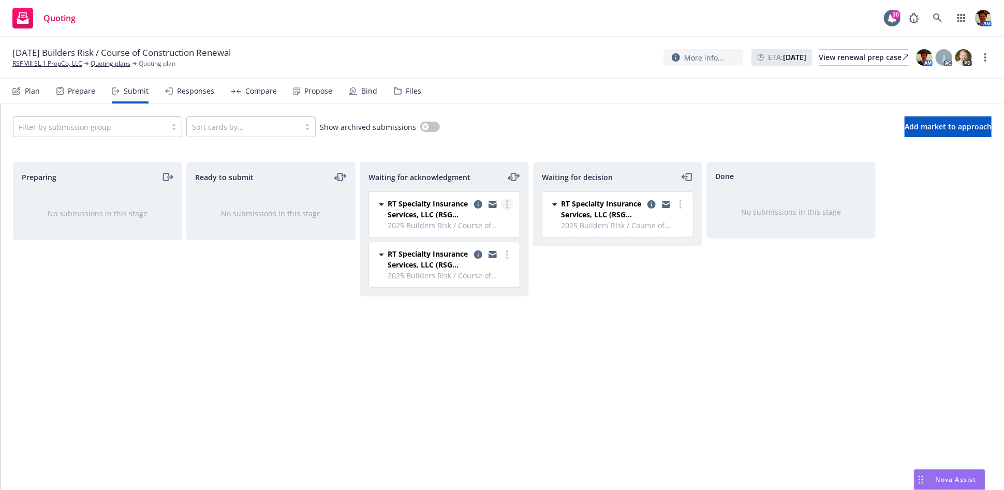
click at [508, 206] on link "more" at bounding box center [507, 204] width 12 height 12
click at [681, 202] on link "more" at bounding box center [680, 204] width 12 height 12
click at [628, 229] on span "Move back one step" at bounding box center [630, 225] width 94 height 10
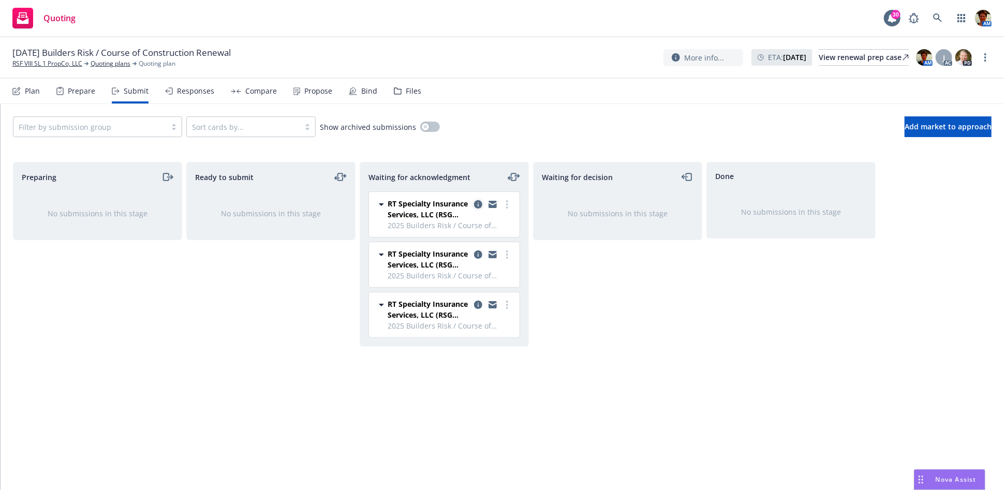
click at [479, 203] on icon "copy logging email" at bounding box center [478, 204] width 8 height 8
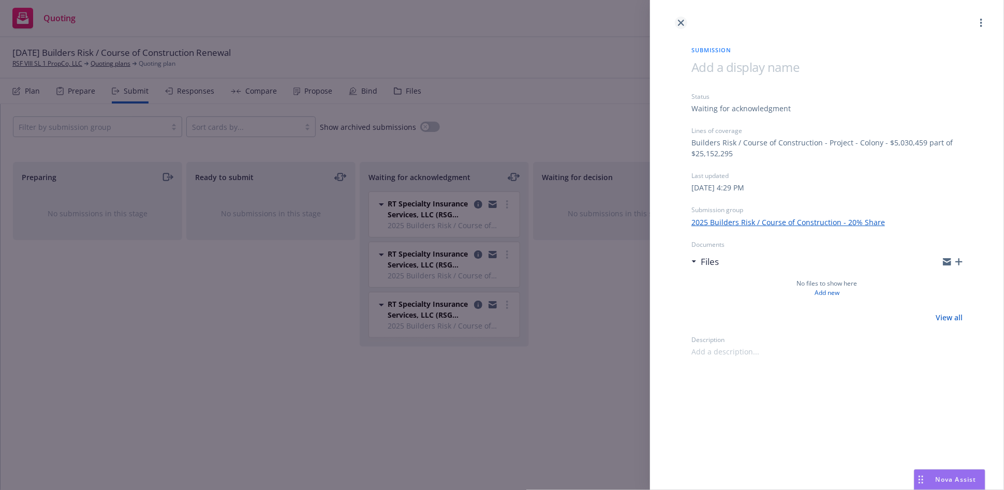
click at [681, 22] on icon "close" at bounding box center [681, 23] width 6 height 6
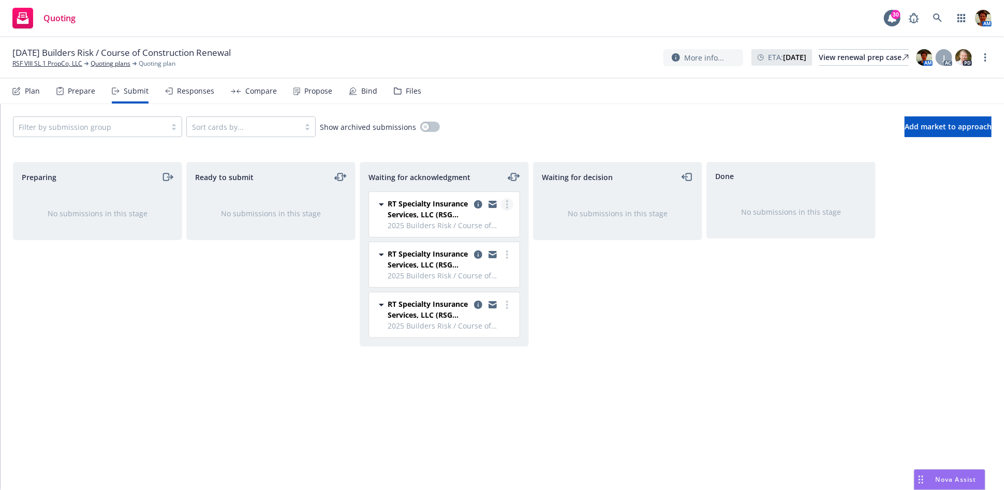
click at [508, 205] on link "more" at bounding box center [507, 204] width 12 height 12
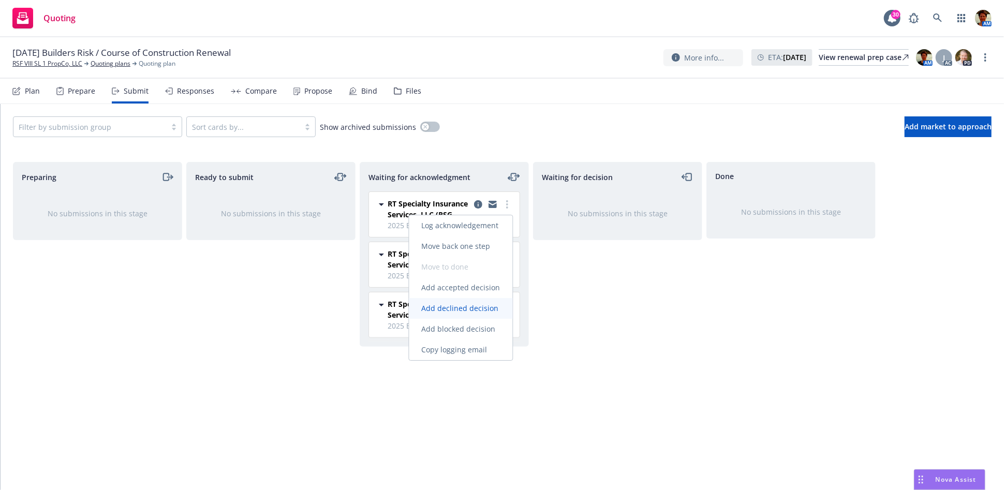
click at [470, 309] on span "Add declined decision" at bounding box center [460, 308] width 102 height 10
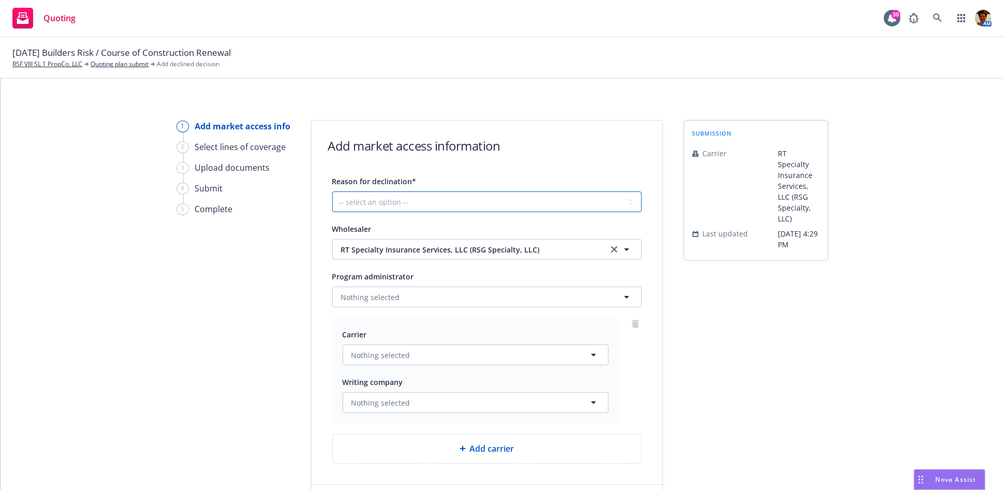
click at [440, 199] on select "-- select an option -- Cannot compete with other markets Carrier non-renewed Ca…" at bounding box center [486, 201] width 309 height 21
select select "CARRIER_APPETITE_RECENTLY_CHANGED"
click at [332, 191] on select "-- select an option -- Cannot compete with other markets Carrier non-renewed Ca…" at bounding box center [486, 201] width 309 height 21
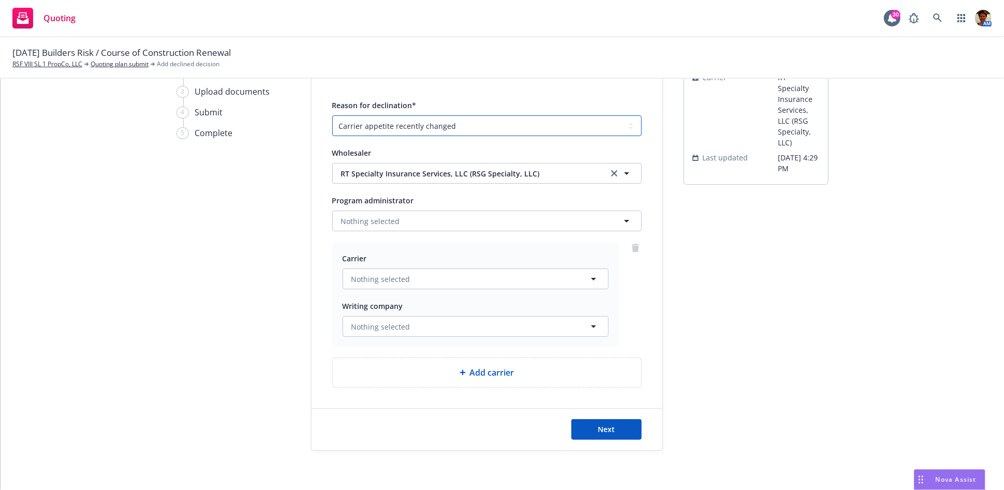
scroll to position [77, 0]
click at [402, 278] on span "Nothing selected" at bounding box center [380, 278] width 59 height 11
type input "colon"
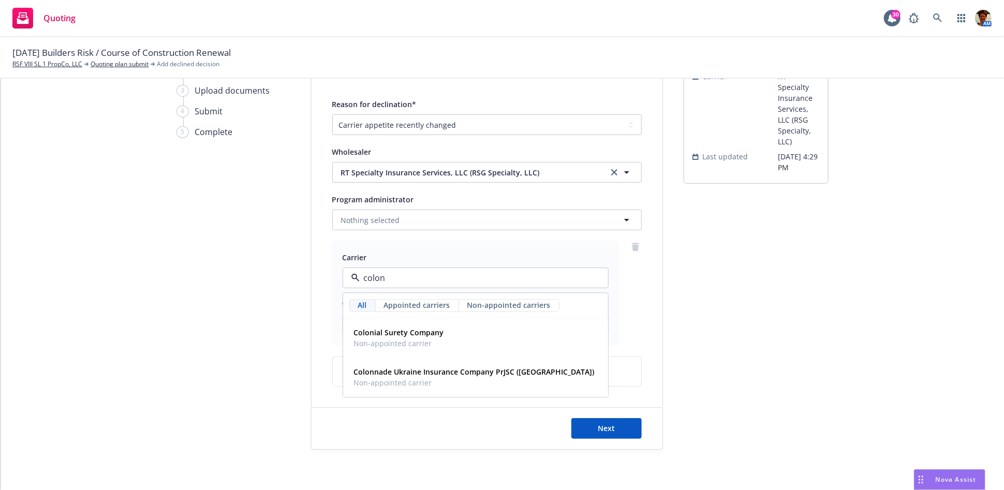
drag, startPoint x: 403, startPoint y: 279, endPoint x: 326, endPoint y: 289, distance: 77.2
click at [326, 289] on div "Reason for declination* -- select an option -- Cannot compete with other market…" at bounding box center [486, 242] width 351 height 289
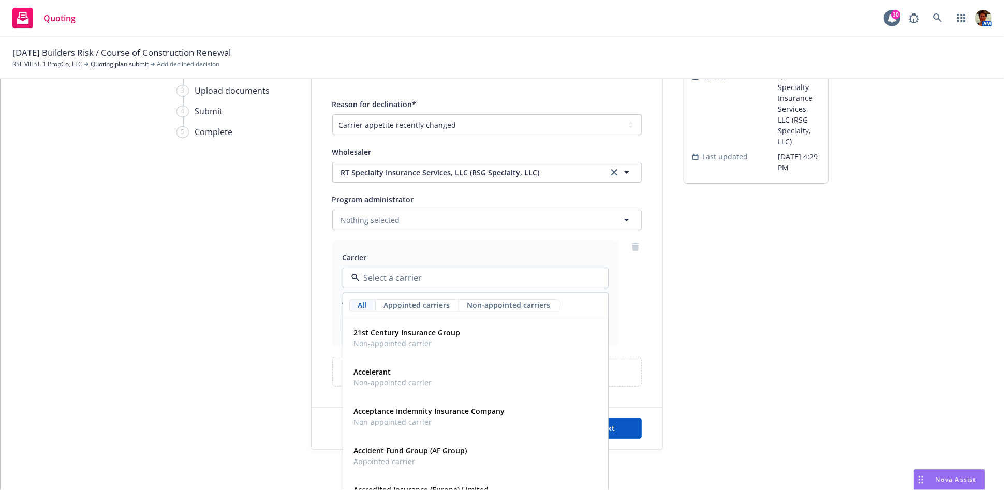
click at [634, 329] on div at bounding box center [635, 294] width 12 height 106
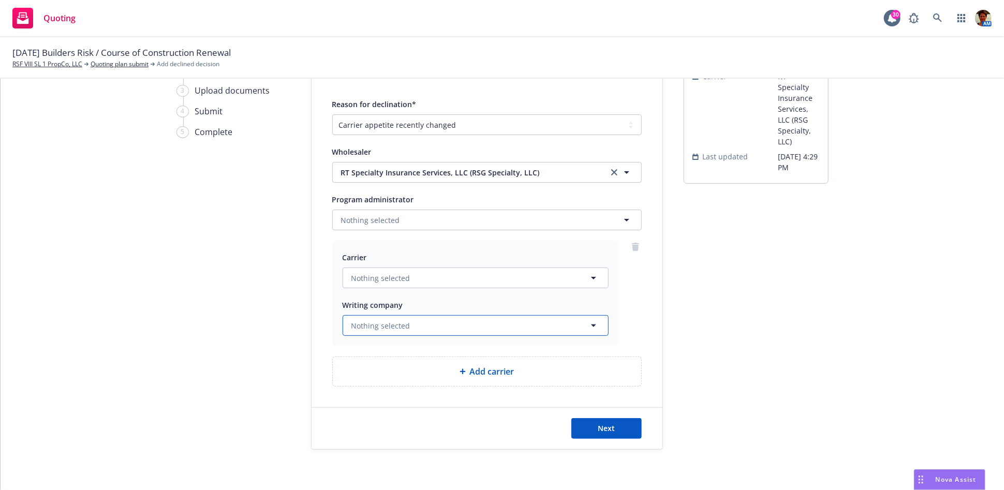
click at [376, 327] on span "Nothing selected" at bounding box center [380, 325] width 59 height 11
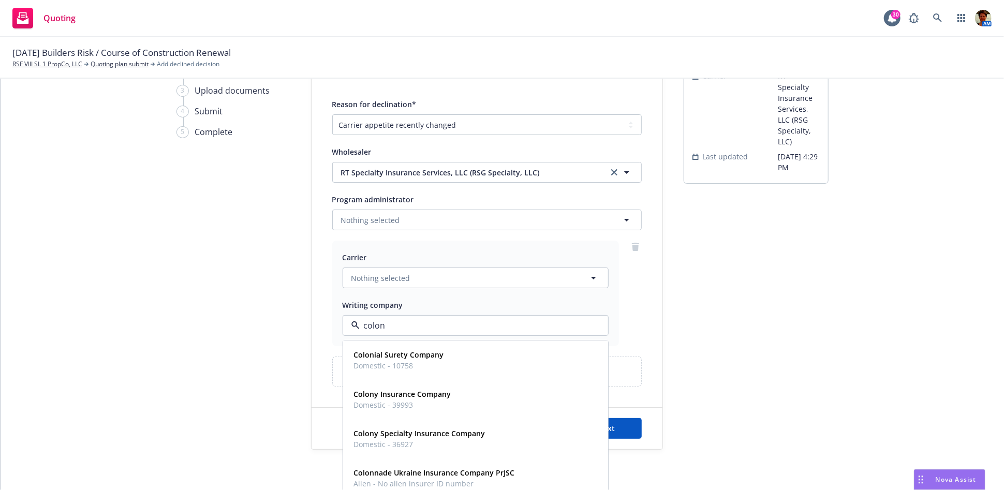
type input "colony"
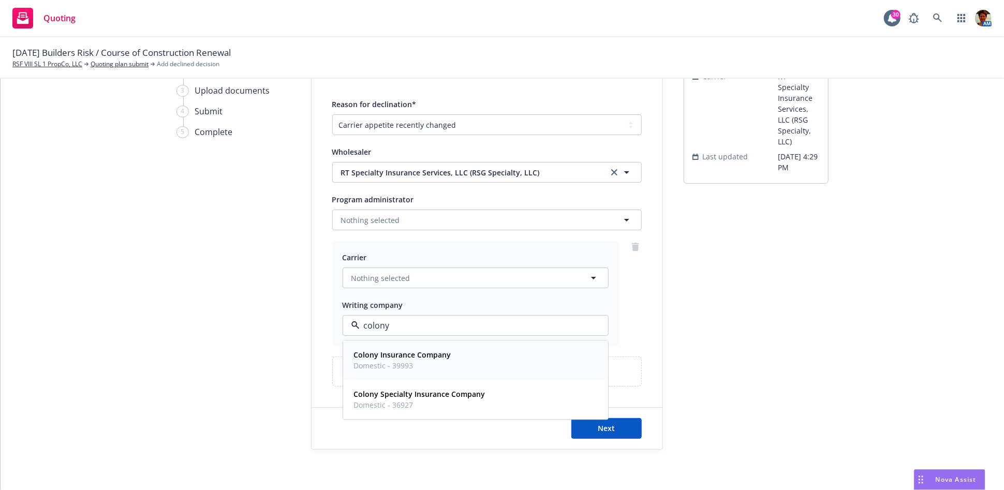
click at [391, 356] on strong "Colony Insurance Company" at bounding box center [402, 355] width 97 height 10
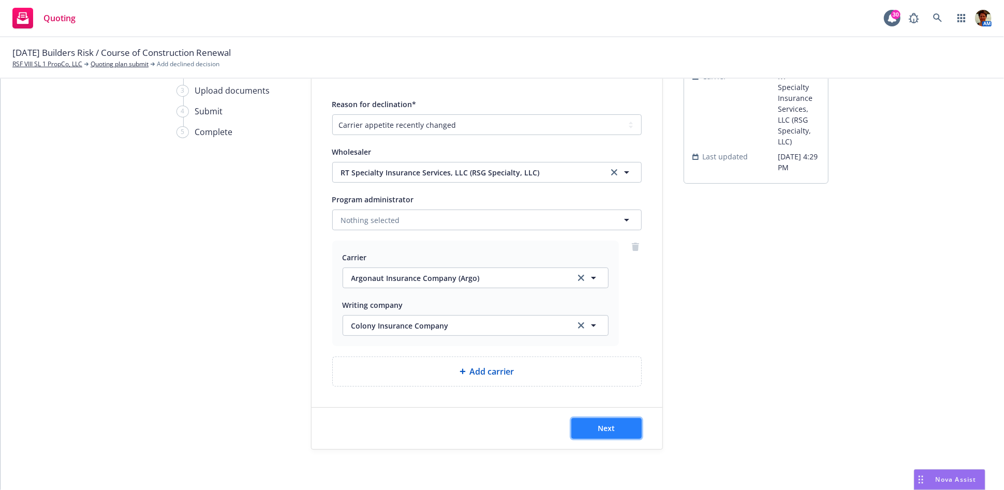
click at [599, 428] on span "Next" at bounding box center [606, 428] width 17 height 10
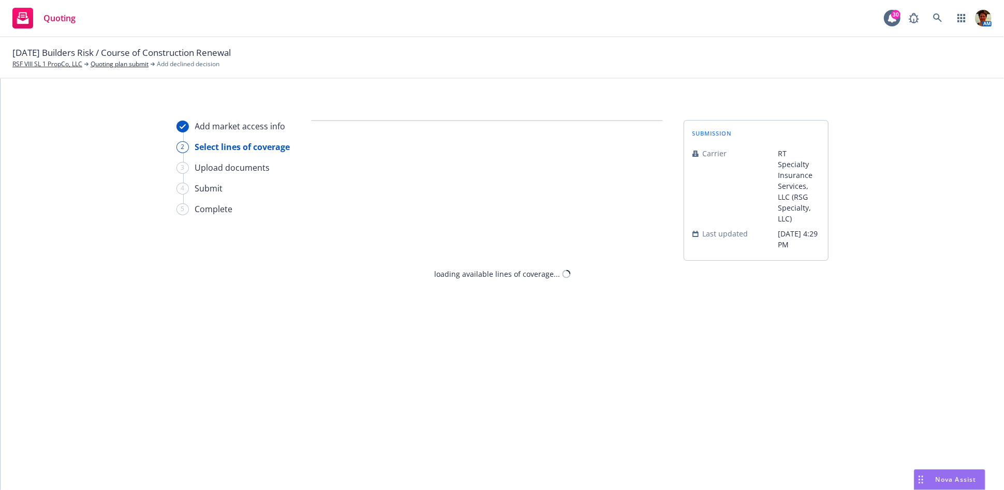
select select "CARRIER_APPETITE_RECENTLY_CHANGED"
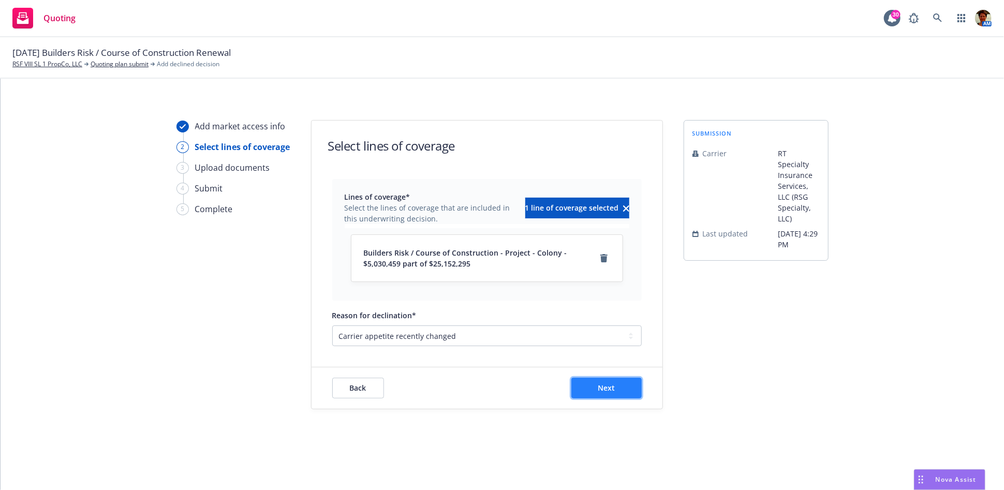
click at [603, 392] on span "Next" at bounding box center [606, 388] width 17 height 10
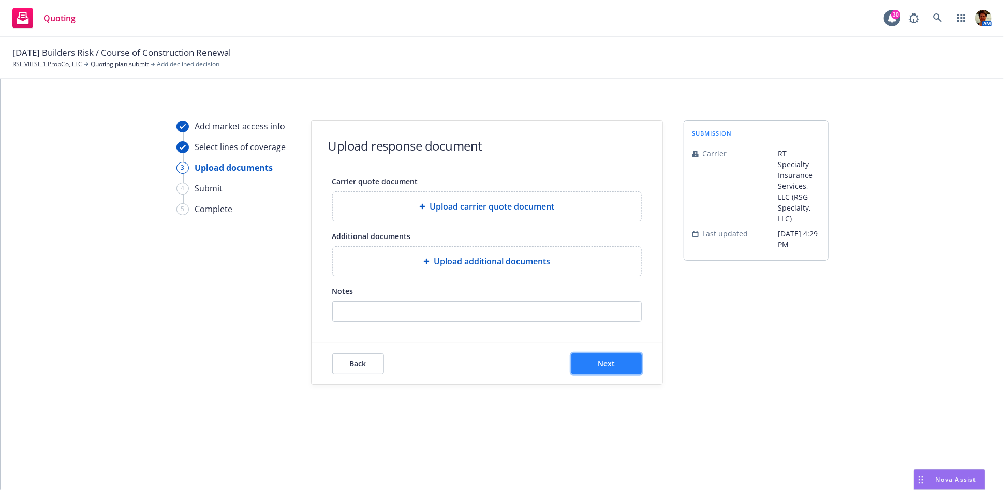
click at [610, 364] on span "Next" at bounding box center [606, 364] width 17 height 10
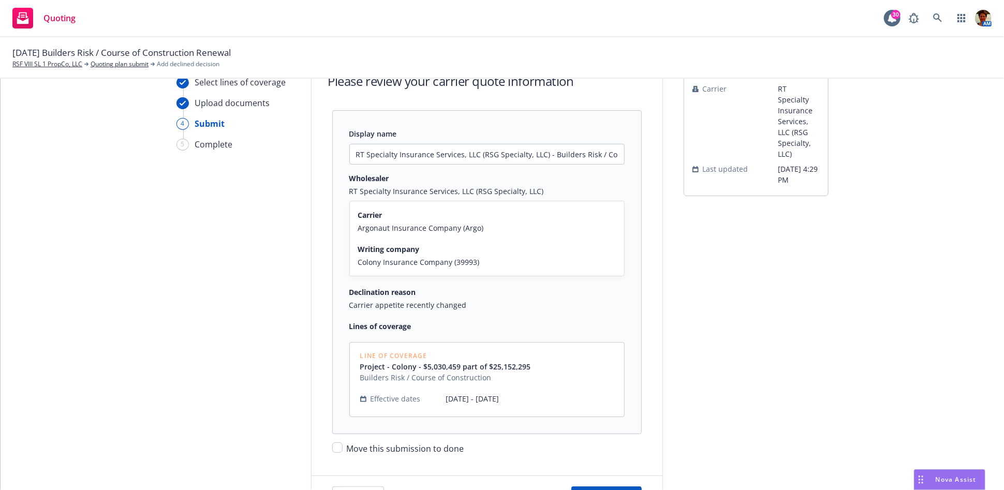
scroll to position [133, 0]
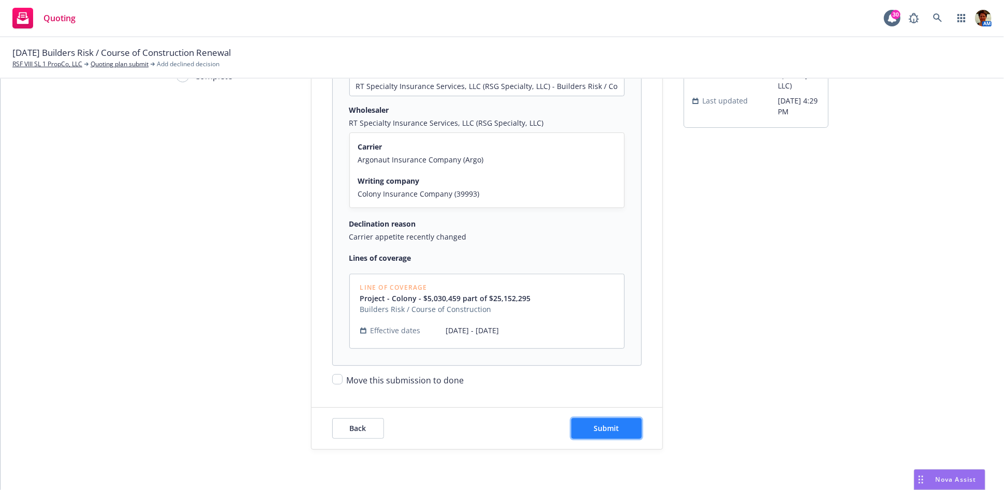
click at [599, 427] on span "Submit" at bounding box center [605, 428] width 25 height 10
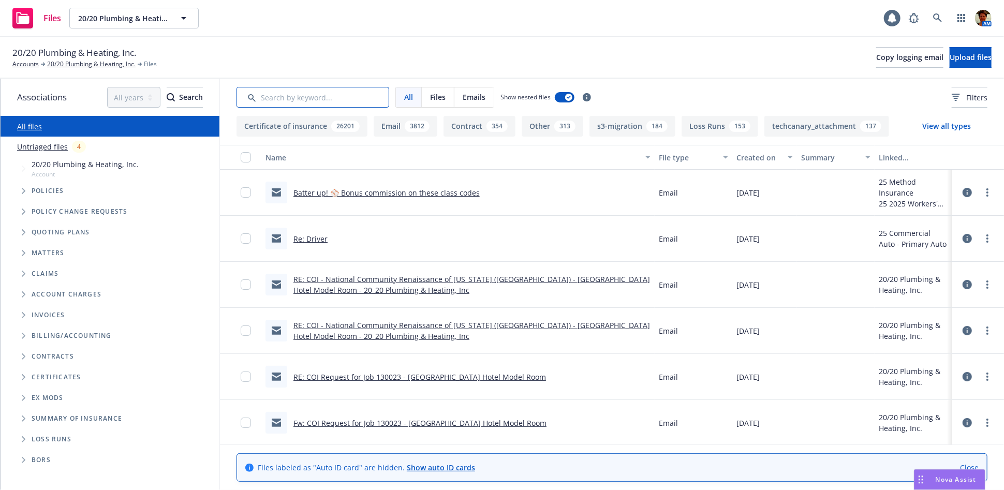
drag, startPoint x: 0, startPoint y: 0, endPoint x: 292, endPoint y: 99, distance: 308.7
click at [292, 99] on input "Search by keyword..." at bounding box center [312, 97] width 153 height 21
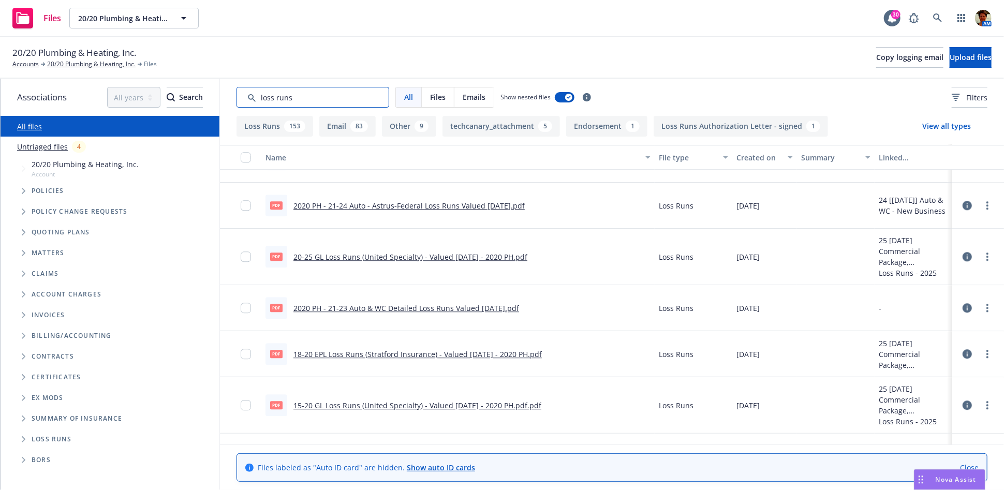
scroll to position [4196, 0]
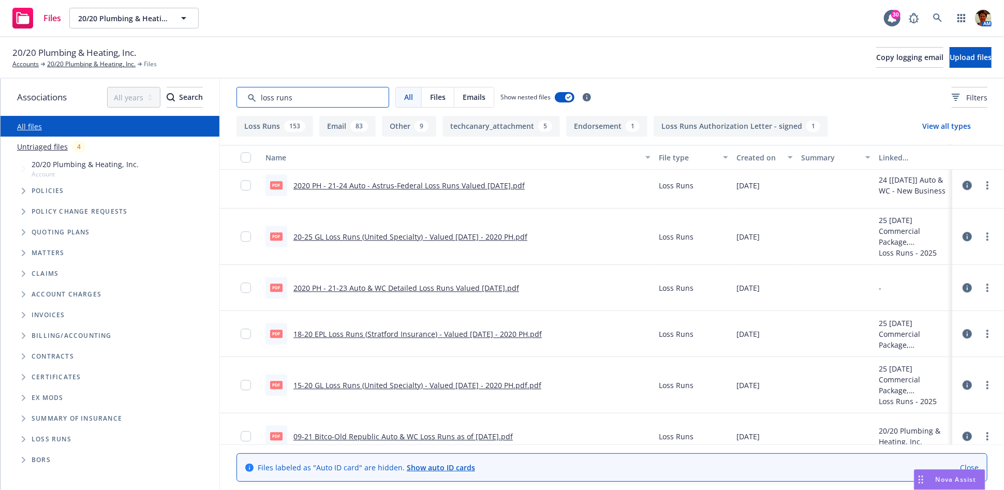
drag, startPoint x: 263, startPoint y: 88, endPoint x: 237, endPoint y: 90, distance: 25.9
click at [236, 88] on input "Search by keyword..." at bounding box center [312, 97] width 153 height 21
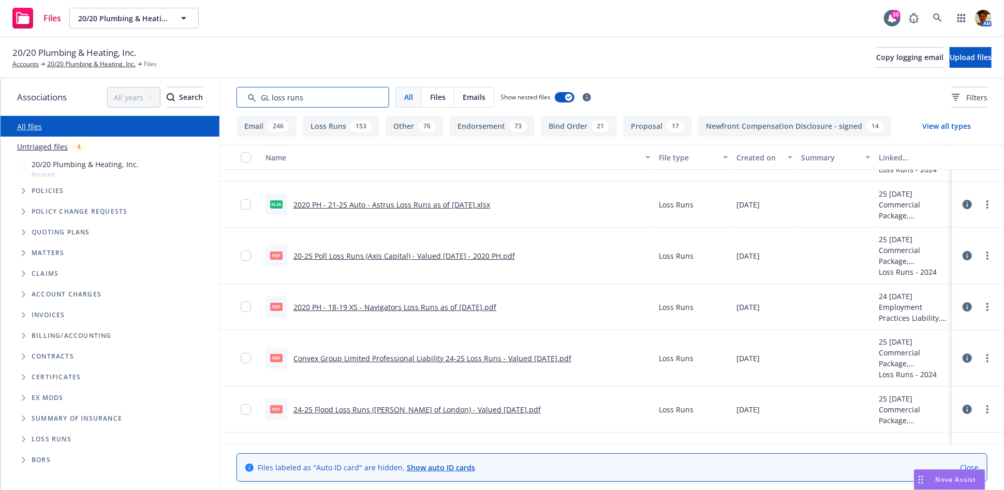
scroll to position [4569, 0]
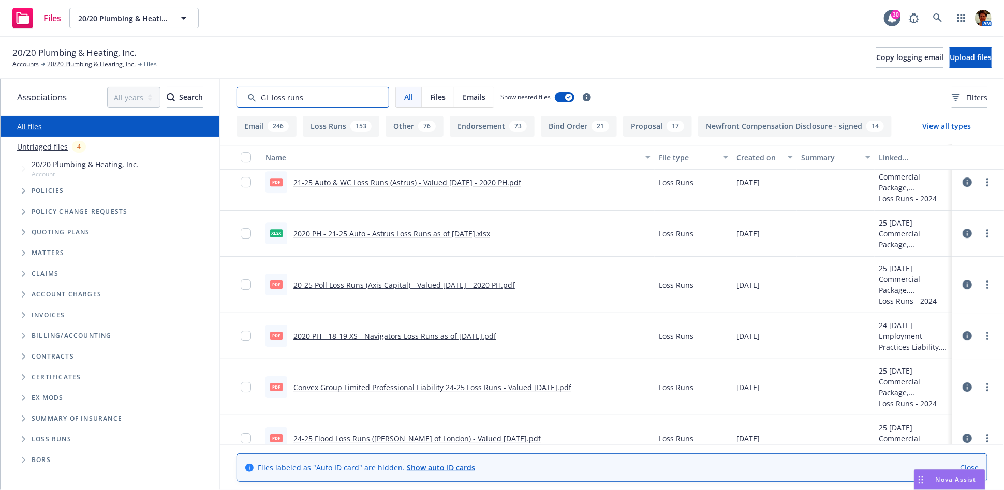
type input "GL loss runs"
click at [938, 17] on icon at bounding box center [937, 17] width 9 height 9
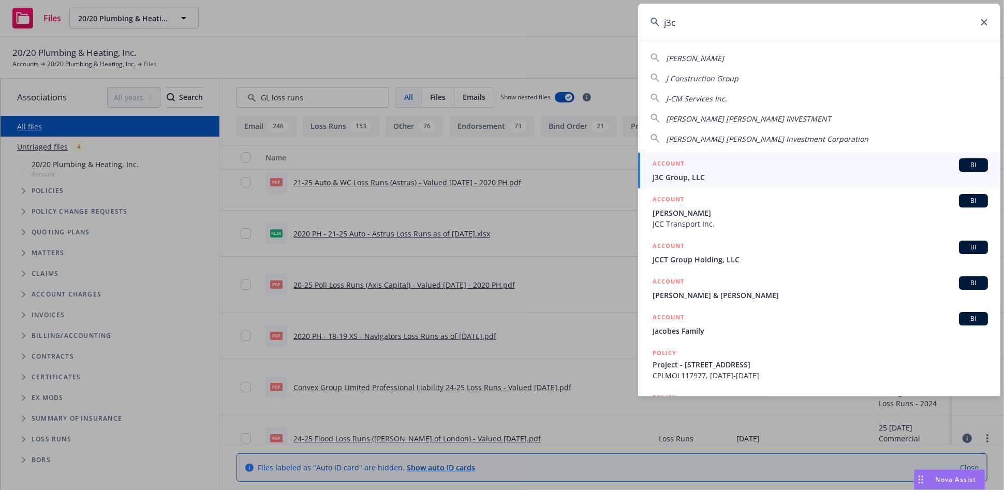
type input "j3c"
click at [733, 170] on div "ACCOUNT BI" at bounding box center [819, 164] width 335 height 13
